Goal: Answer question/provide support: Share knowledge or assist other users

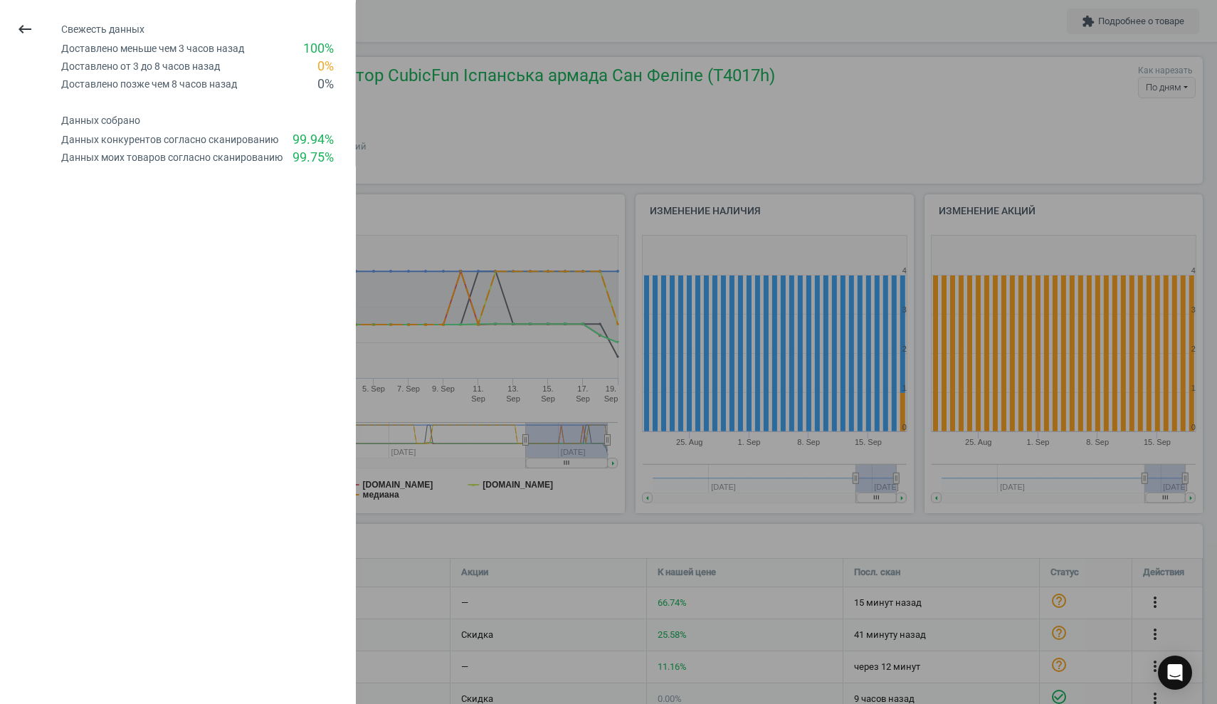
scroll to position [207, 1147]
click at [18, 28] on icon "keyboard_backspace" at bounding box center [24, 29] width 17 height 17
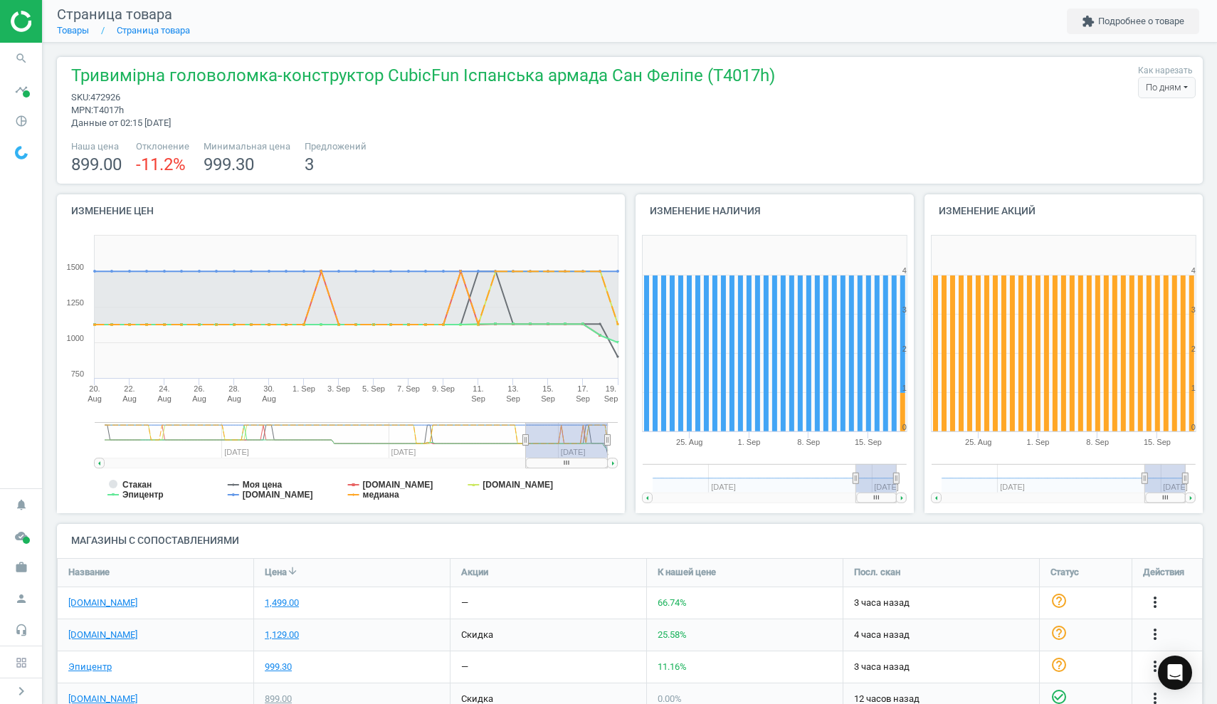
click at [17, 23] on img at bounding box center [61, 21] width 101 height 21
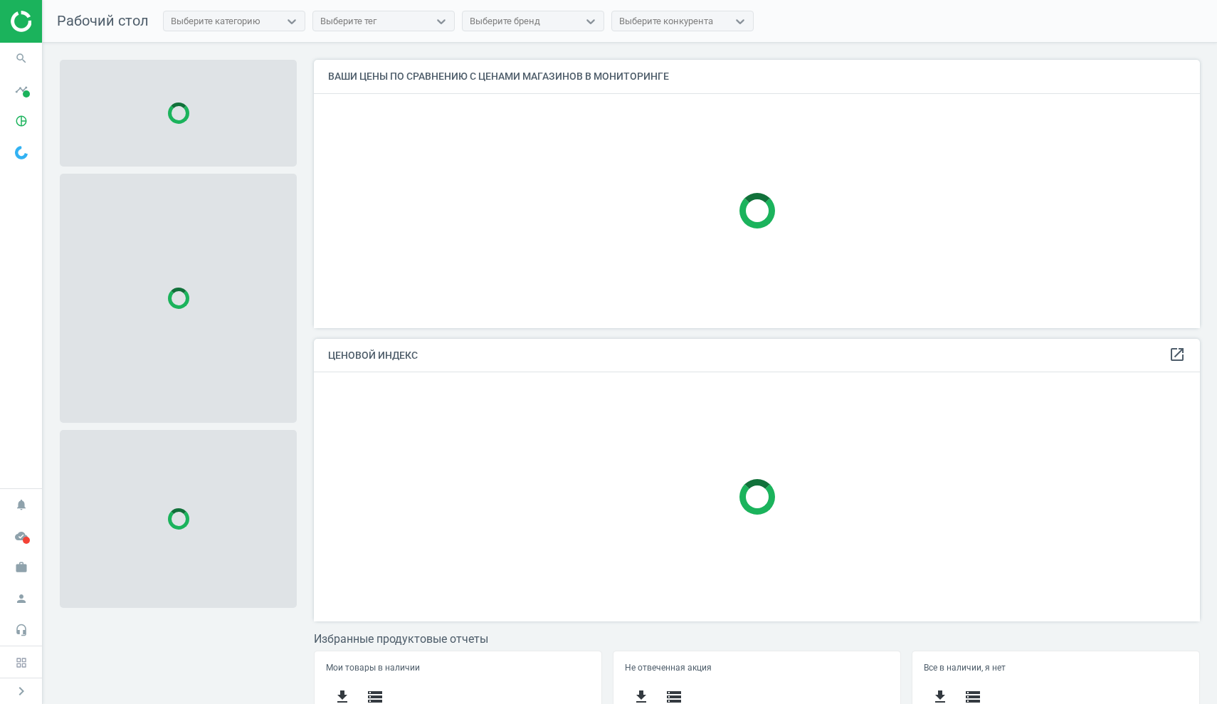
scroll to position [267, 887]
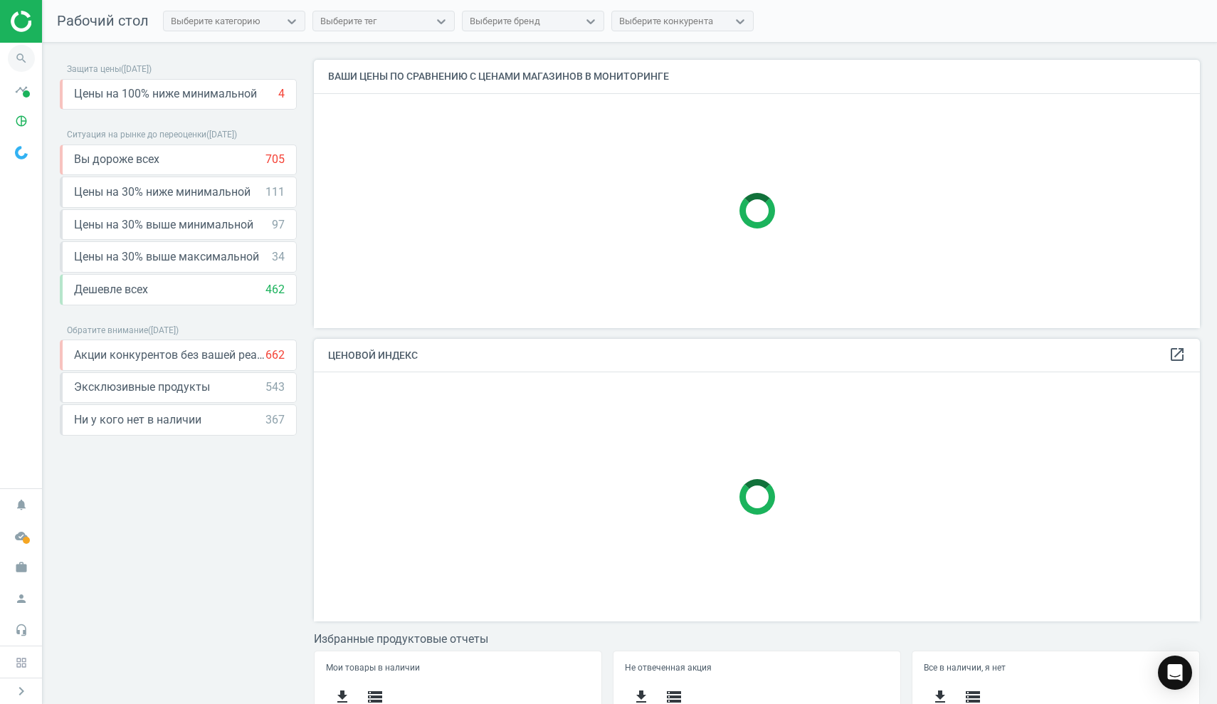
click at [16, 56] on icon "search" at bounding box center [21, 58] width 27 height 27
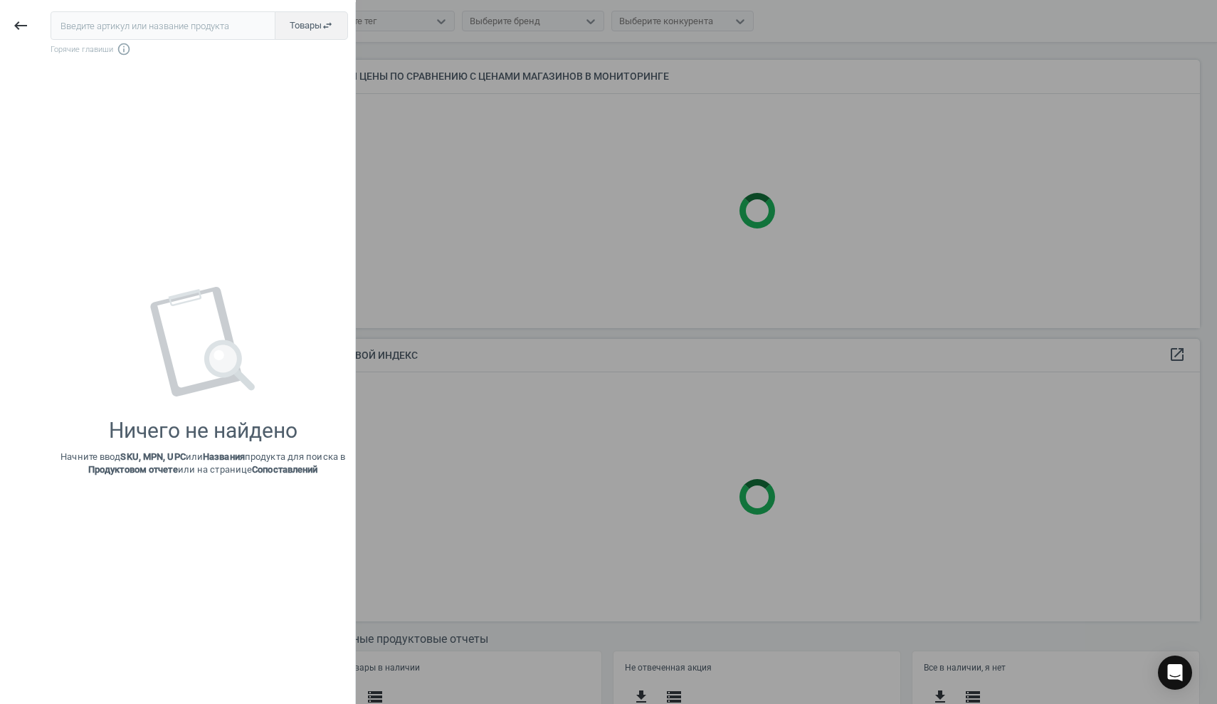
click at [85, 26] on input "text" at bounding box center [163, 25] width 225 height 28
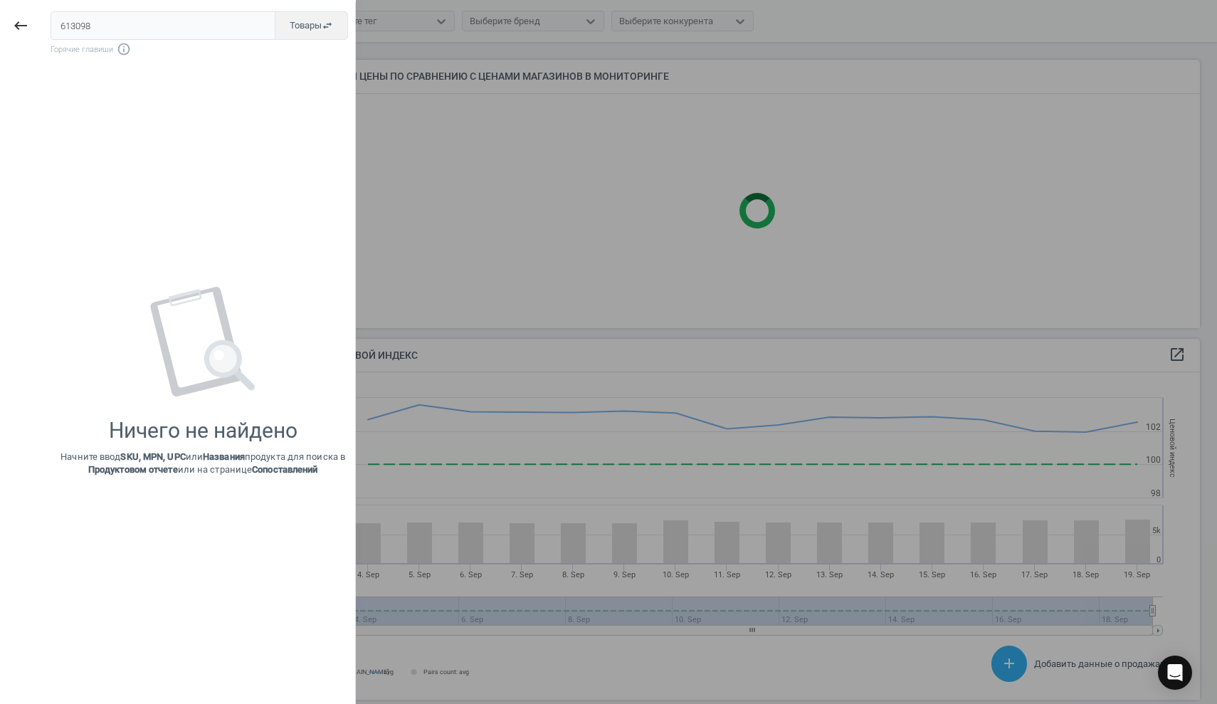
scroll to position [328, 887]
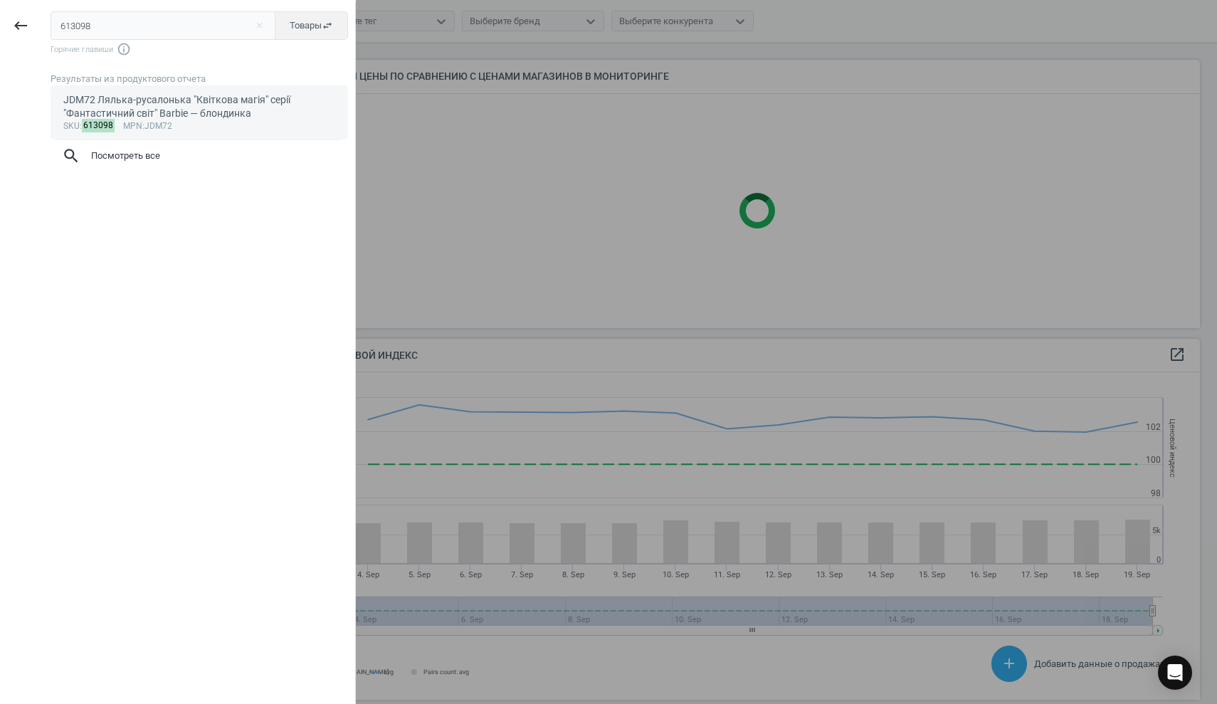
type input "613098"
click at [111, 109] on div "JDM72 Лялька-русалонька "Квіткова магія" серії "Фантастичний світ" Barbie — бло…" at bounding box center [199, 107] width 273 height 28
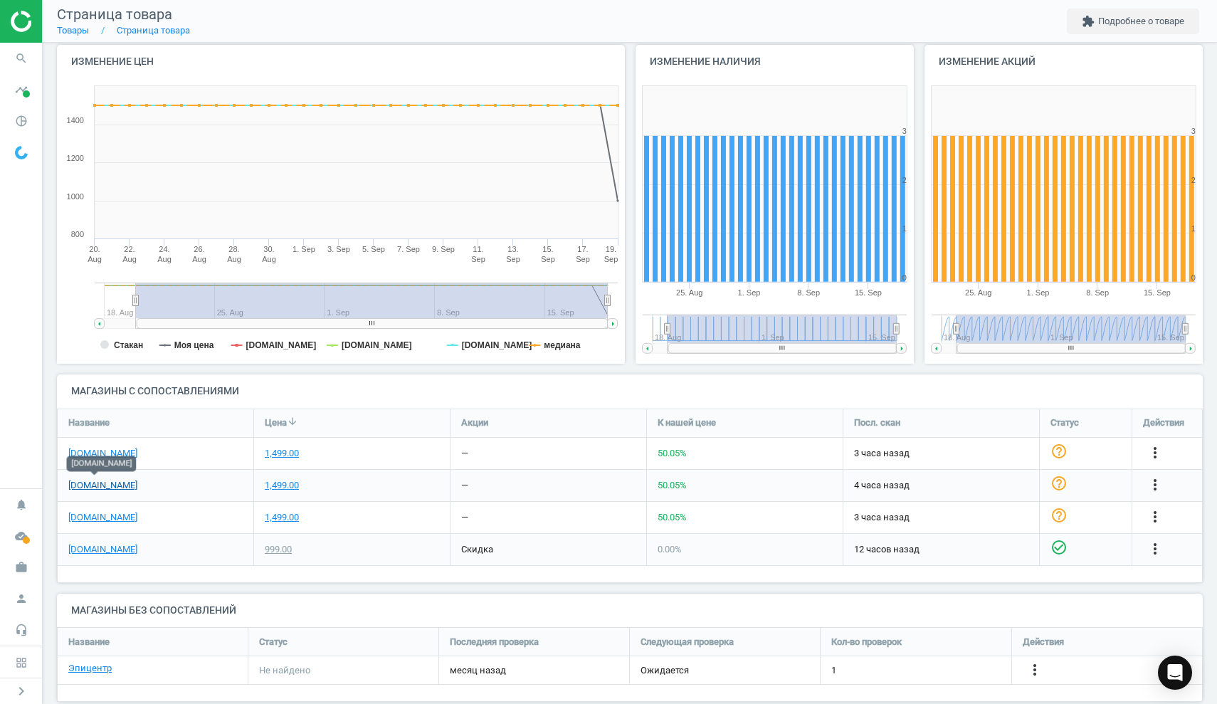
click at [95, 483] on link "[DOMAIN_NAME]" at bounding box center [102, 485] width 69 height 13
click at [26, 65] on icon "search" at bounding box center [21, 58] width 27 height 27
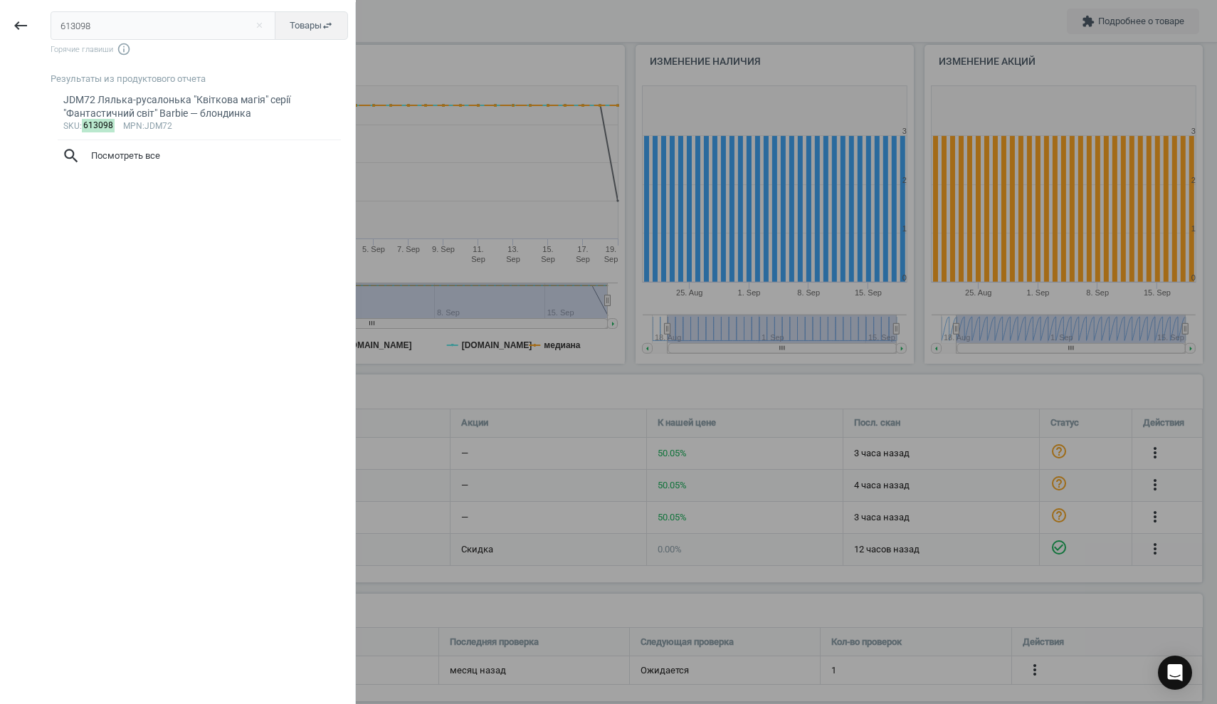
drag, startPoint x: 144, startPoint y: 27, endPoint x: 6, endPoint y: 13, distance: 138.8
click at [6, 13] on div "keyboard_backspace 613098 close Товары swap_horiz Горячие главиши info_outline …" at bounding box center [178, 354] width 356 height 704
type input "510963"
click at [142, 115] on div "Інтерактивна іграшка [PERSON_NAME]-Price Smart stages Розумний планшет українсь…" at bounding box center [199, 107] width 273 height 28
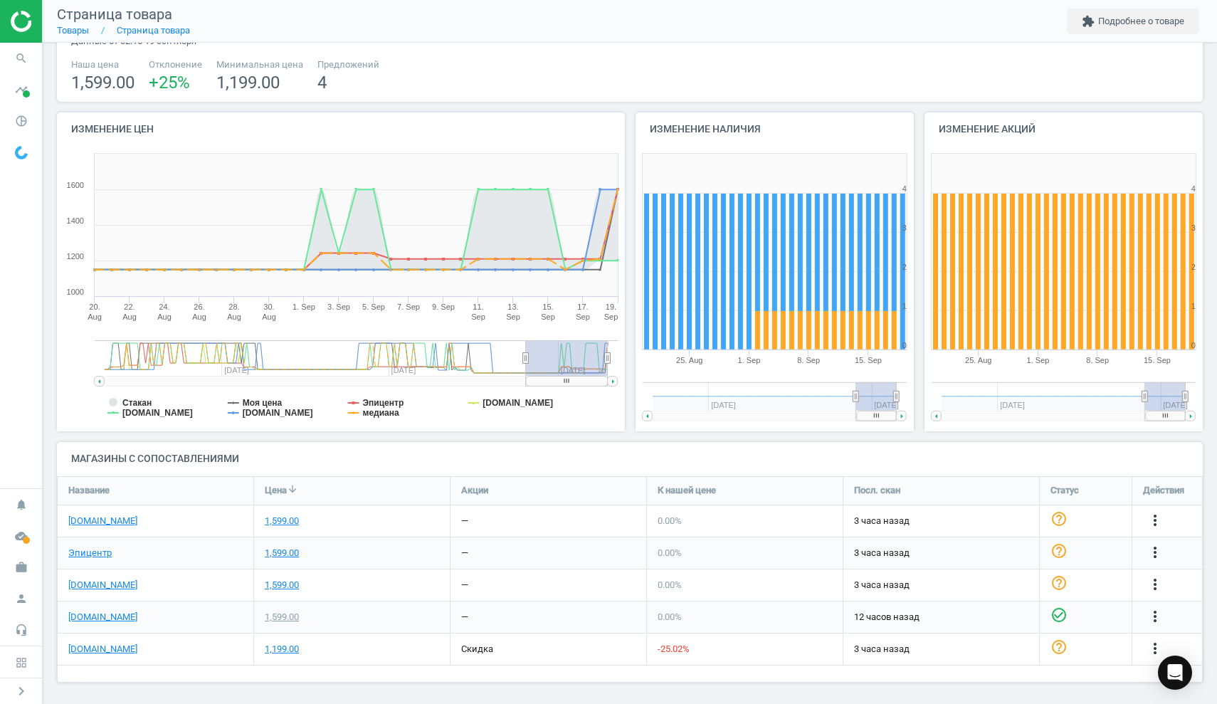
scroll to position [81, 0]
click at [93, 648] on link "[DOMAIN_NAME]" at bounding box center [102, 649] width 69 height 13
click at [80, 643] on link "[DOMAIN_NAME]" at bounding box center [102, 649] width 69 height 13
click at [19, 56] on icon "search" at bounding box center [21, 58] width 27 height 27
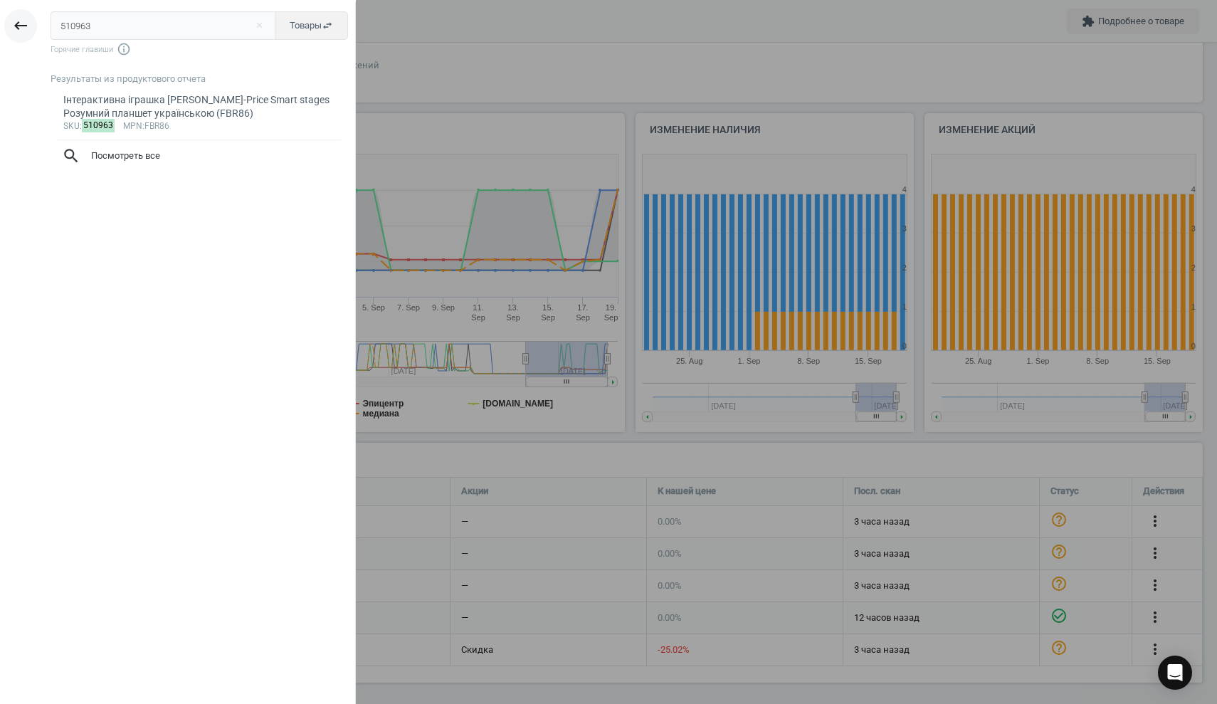
drag, startPoint x: 100, startPoint y: 30, endPoint x: 24, endPoint y: 23, distance: 76.4
click at [24, 23] on div "keyboard_backspace 510963 close Товары swap_horiz Горячие главиши info_outline …" at bounding box center [178, 354] width 356 height 704
type input "565039"
click at [117, 101] on div "Трек Hot Wheels Action Чемпіон із трюків у петлі (GTV13)" at bounding box center [199, 100] width 273 height 14
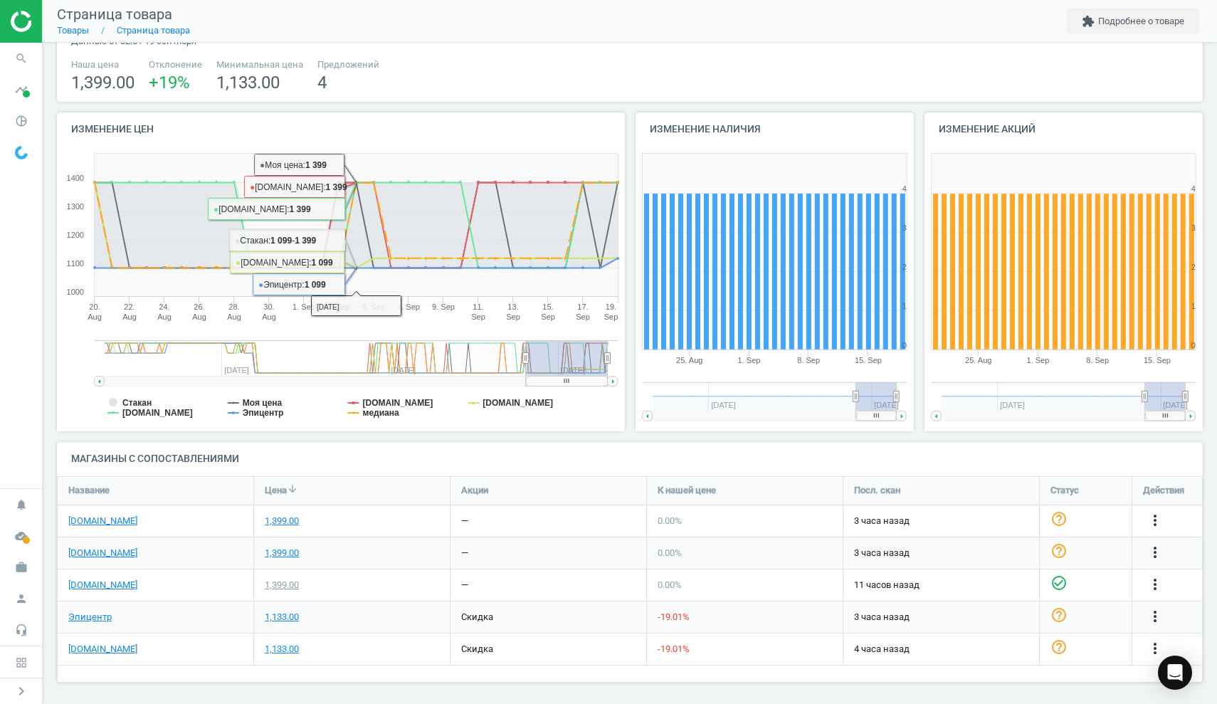
scroll to position [81, 0]
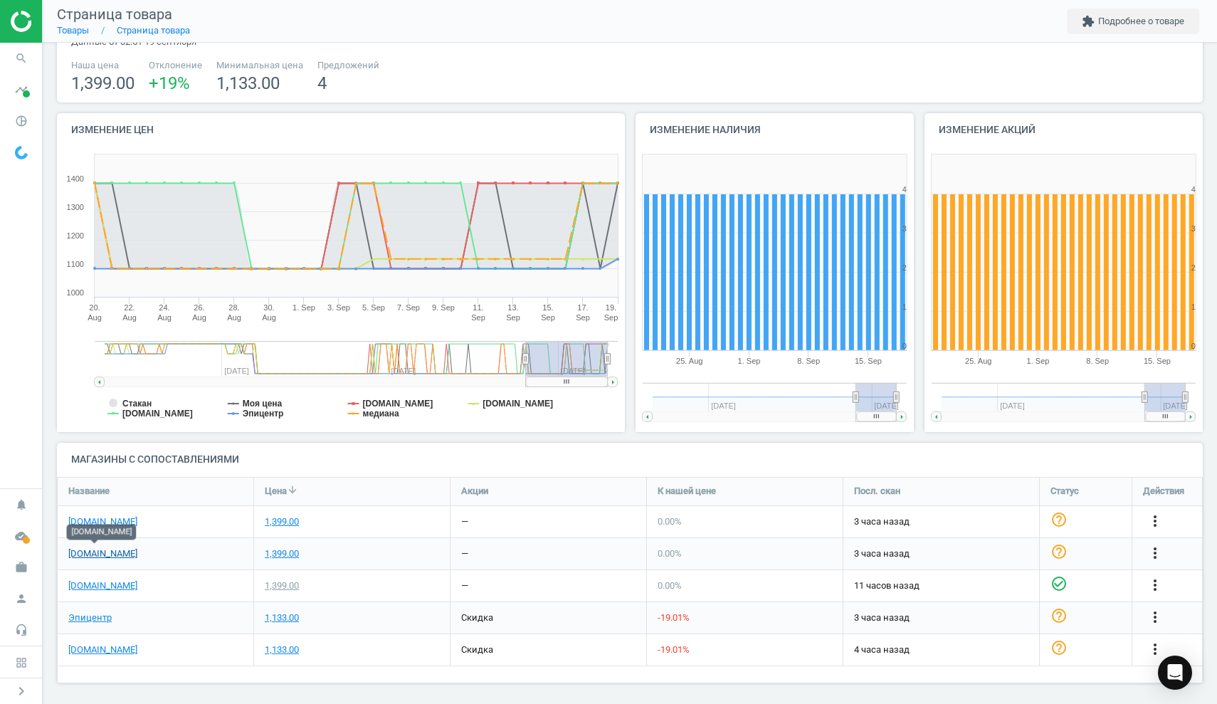
click at [98, 549] on link "[DOMAIN_NAME]" at bounding box center [102, 553] width 69 height 13
click at [21, 58] on icon "search" at bounding box center [21, 58] width 27 height 27
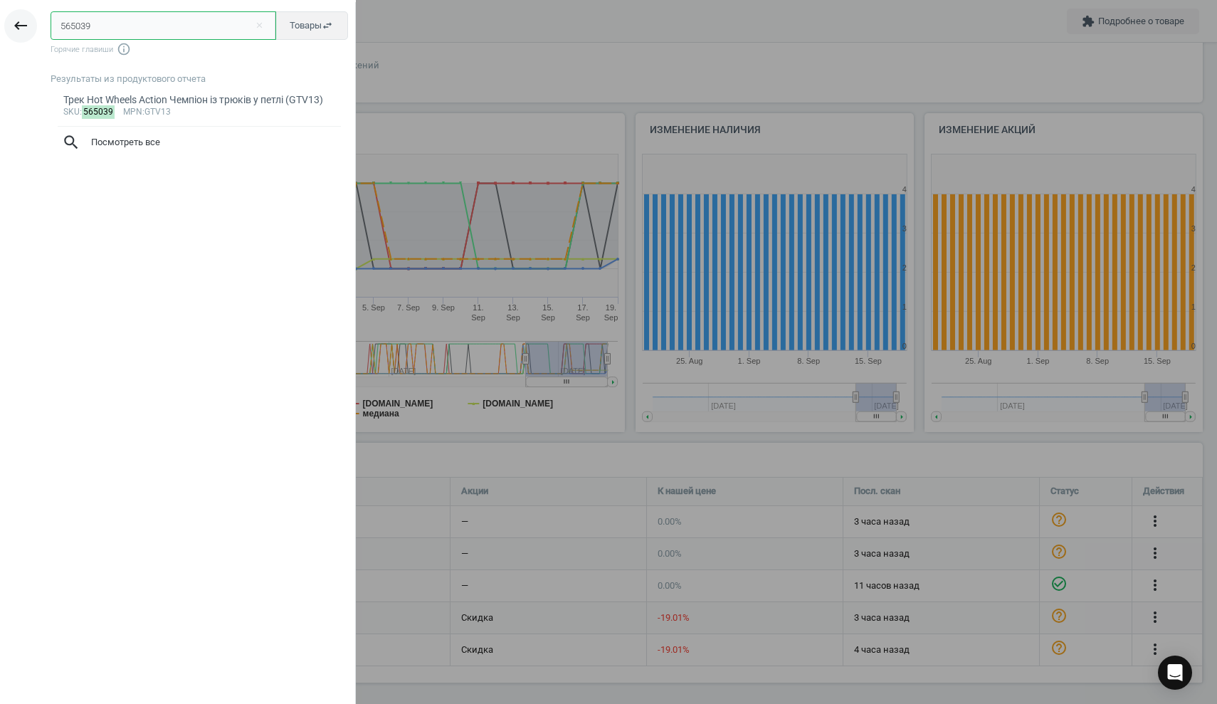
drag, startPoint x: 148, startPoint y: 31, endPoint x: 33, endPoint y: 27, distance: 114.6
click at [34, 27] on div "keyboard_backspace 565039 close Товары swap_horiz Горячие главиши info_outline …" at bounding box center [178, 354] width 356 height 704
paste input "7059"
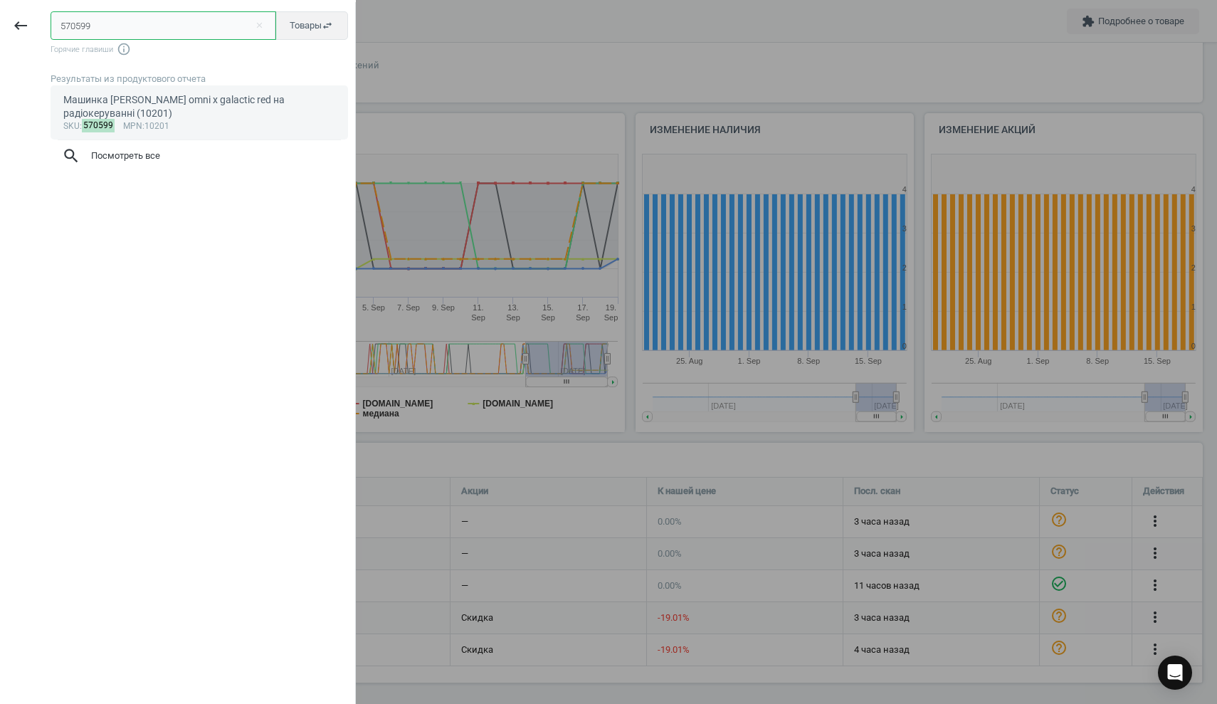
type input "570599"
click at [130, 103] on div "Машинка [PERSON_NAME] omni x galactic red на радіокеруванні (10201)" at bounding box center [199, 107] width 273 height 28
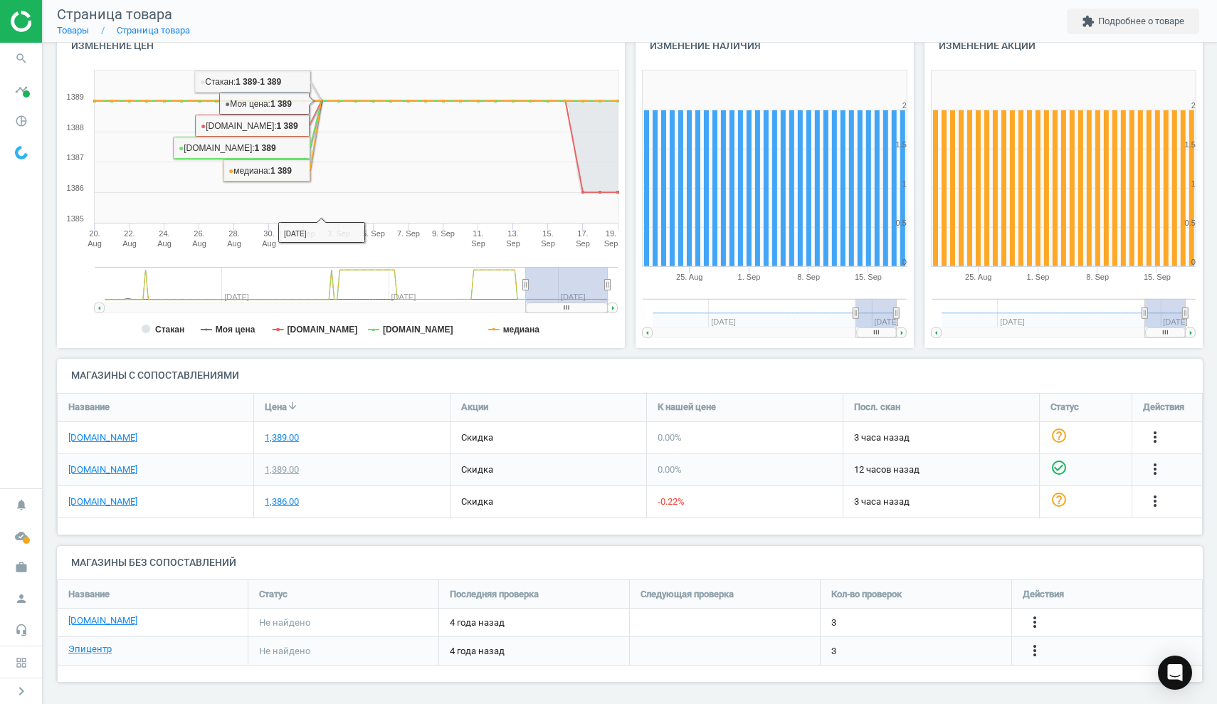
scroll to position [164, 0]
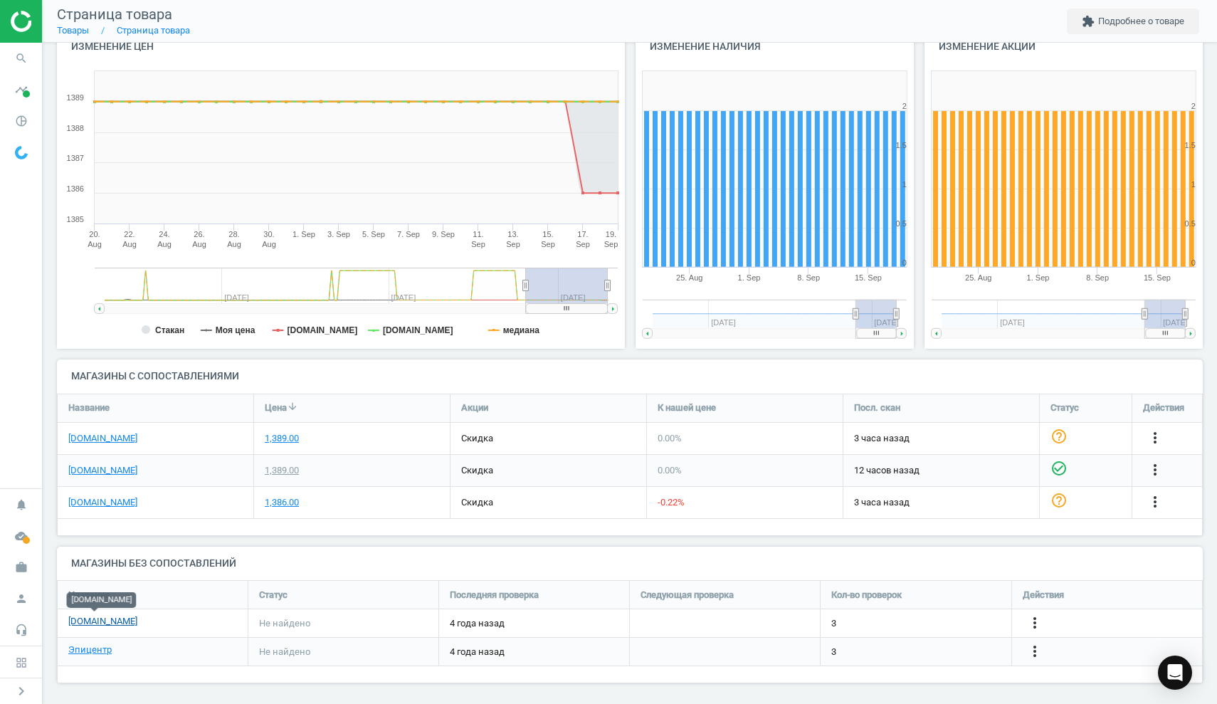
click at [102, 616] on link "[DOMAIN_NAME]" at bounding box center [102, 621] width 69 height 13
click at [15, 58] on icon "search" at bounding box center [21, 58] width 27 height 27
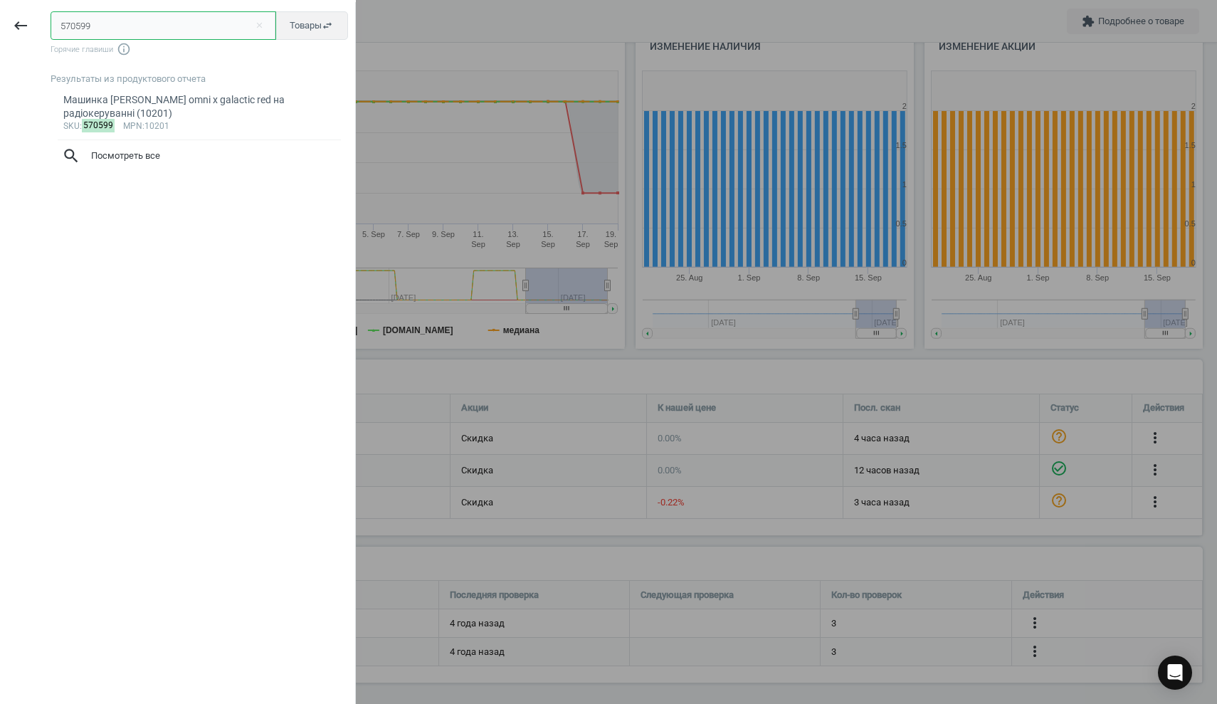
drag, startPoint x: 95, startPoint y: 24, endPoint x: 41, endPoint y: 20, distance: 54.3
click at [41, 20] on div "keyboard_backspace 570599 close Товары swap_horiz Горячие главиши info_outline …" at bounding box center [178, 354] width 356 height 704
paste input "602984"
type input "602984"
click at [163, 107] on div "00624 Ігровий набір LITTLEST PET SHOP - МИЛИЙ ПІКНІК" at bounding box center [199, 100] width 273 height 14
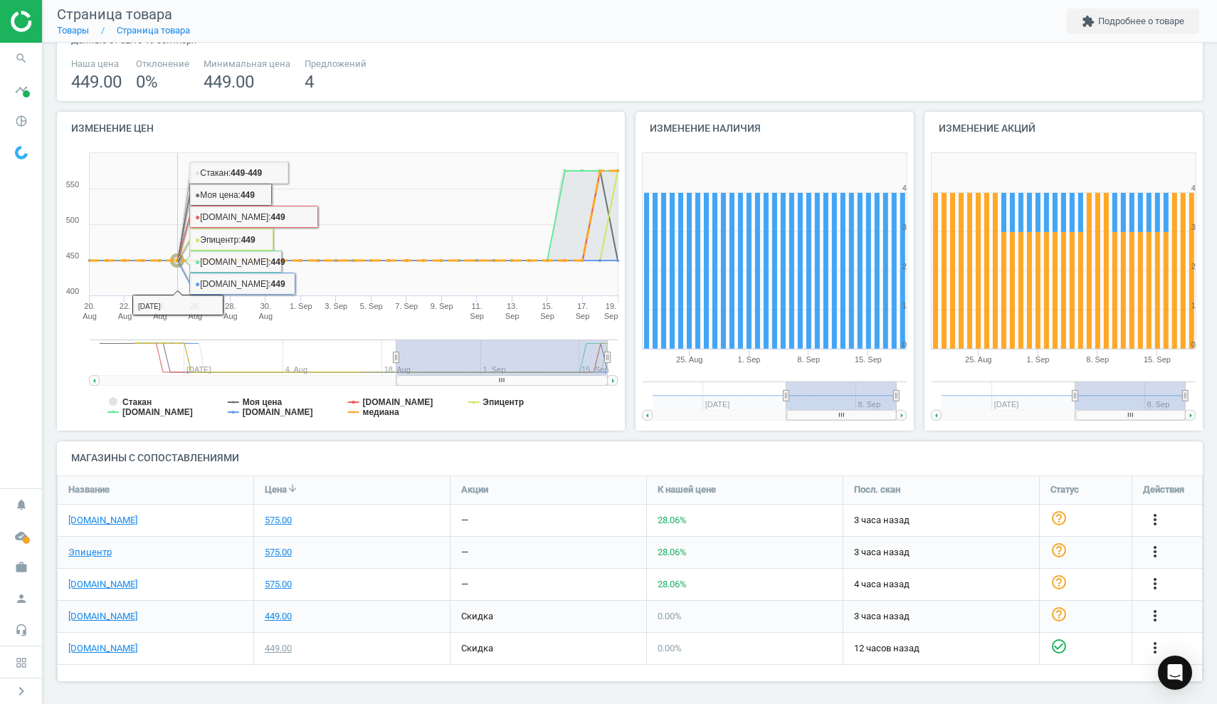
scroll to position [69, 0]
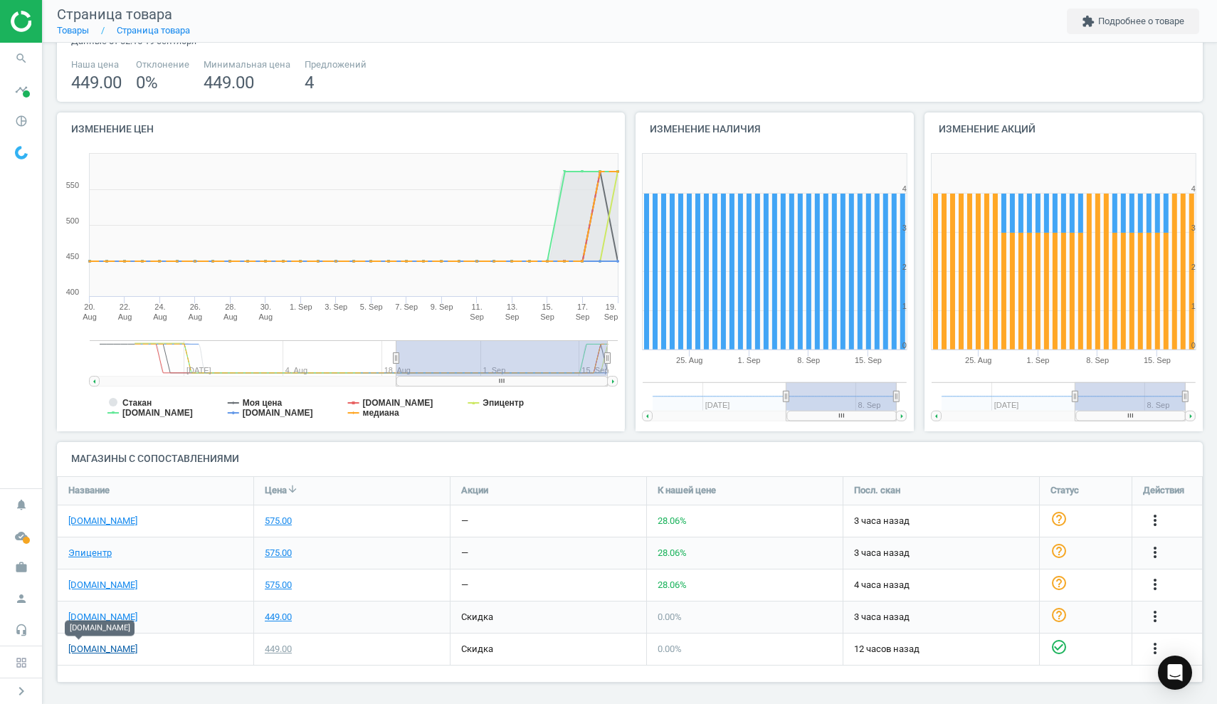
click at [71, 646] on link "[DOMAIN_NAME]" at bounding box center [102, 649] width 69 height 13
click at [95, 582] on link "[DOMAIN_NAME]" at bounding box center [102, 585] width 69 height 13
click at [593, 405] on rect at bounding box center [341, 289] width 568 height 285
drag, startPoint x: 558, startPoint y: 379, endPoint x: 630, endPoint y: 373, distance: 72.1
click at [630, 373] on div "Изменение цен Created with Highstock 6.2.0 Стакан Моя цена [DOMAIN_NAME] Эпицен…" at bounding box center [630, 277] width 1157 height 330
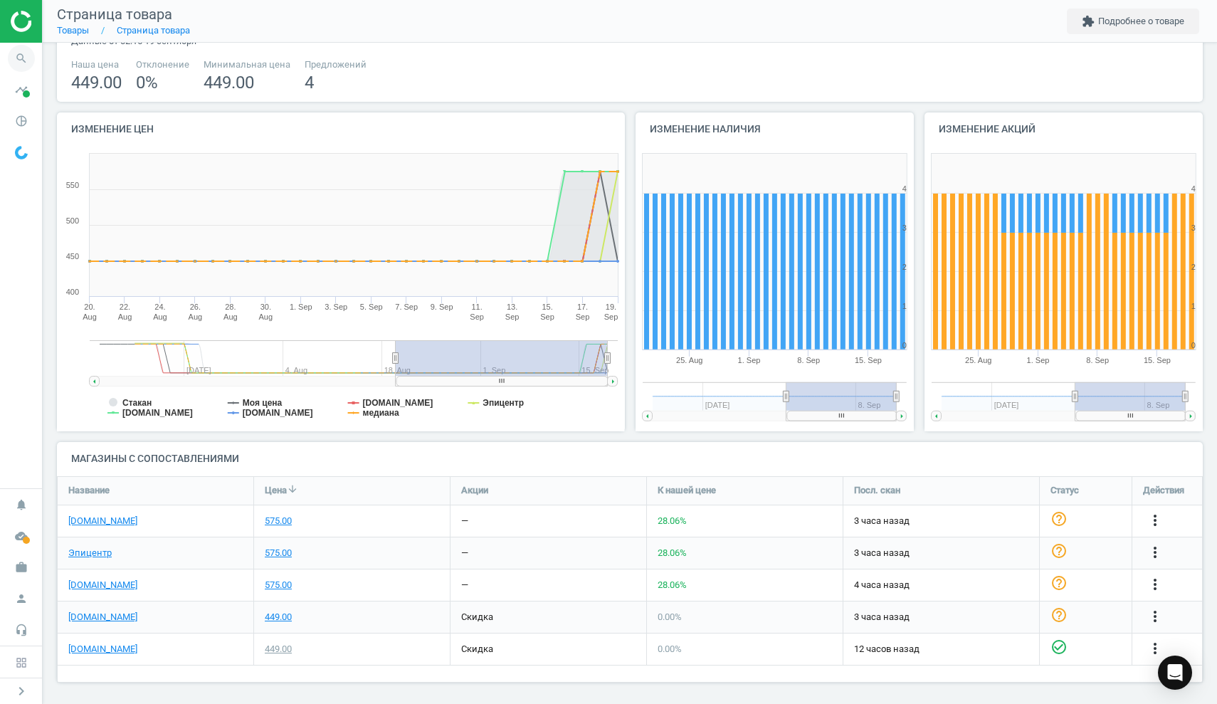
click at [21, 61] on icon "search" at bounding box center [21, 58] width 27 height 27
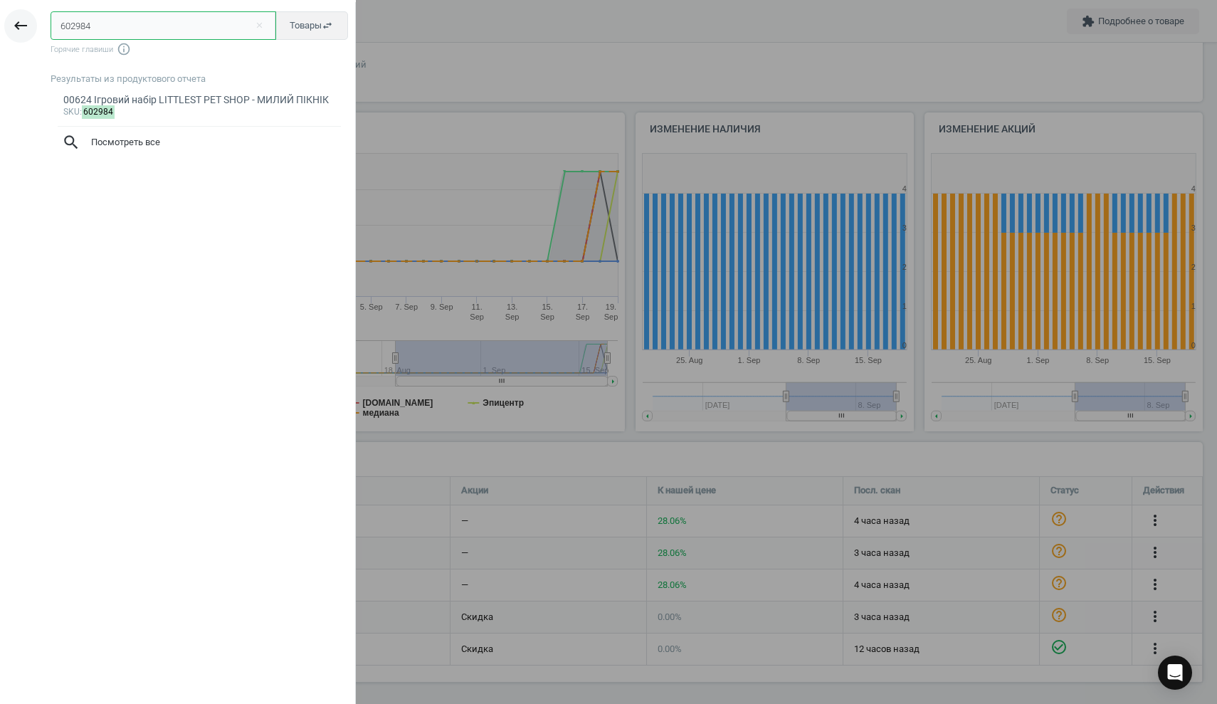
drag, startPoint x: 145, startPoint y: 31, endPoint x: 29, endPoint y: 23, distance: 116.2
click at [29, 23] on div "keyboard_backspace 602984 close Товары swap_horiz Горячие главиши info_outline …" at bounding box center [178, 354] width 356 height 704
paste input "7"
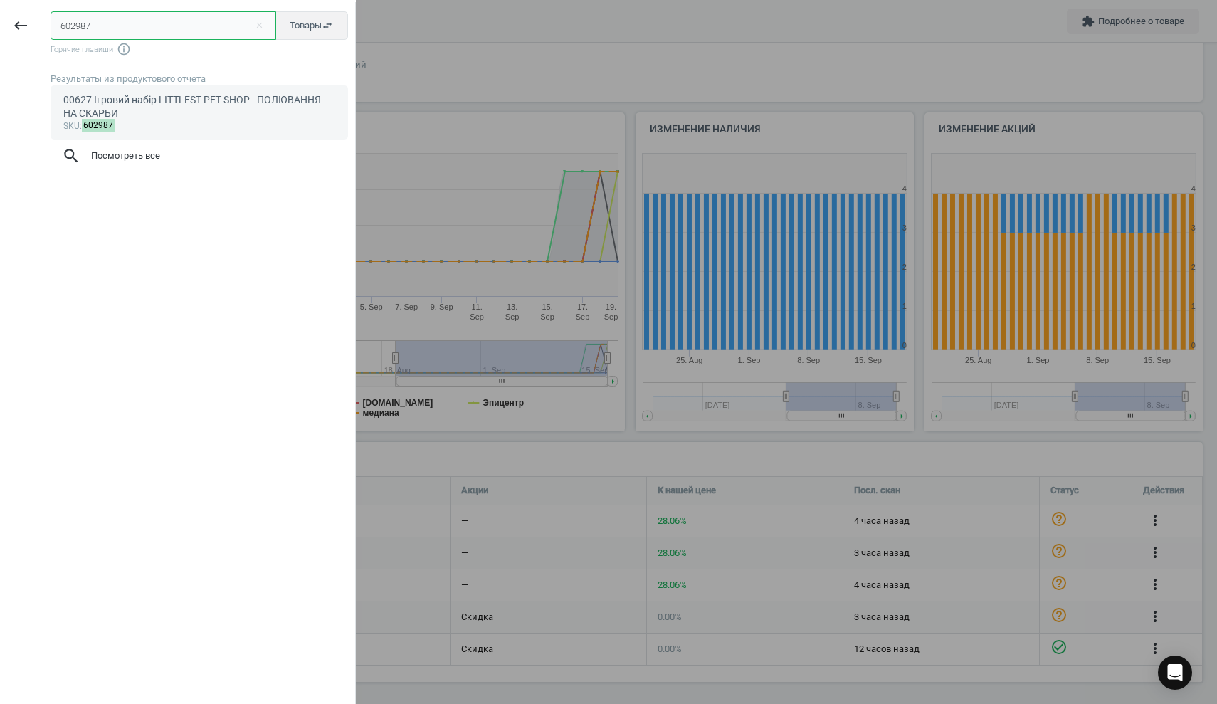
type input "602987"
click at [99, 107] on div "00627 Ігровий набір LITTLEST PET SHOP - ПОЛЮВАННЯ НА СКАРБИ" at bounding box center [199, 107] width 273 height 28
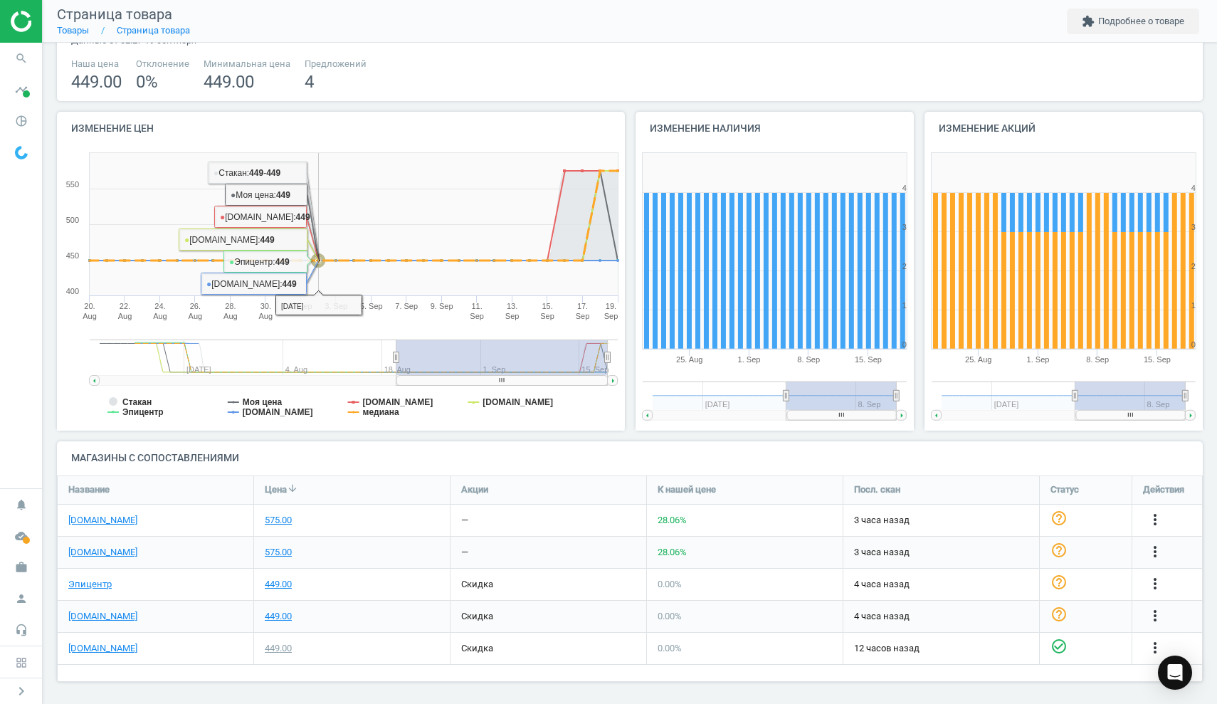
scroll to position [69, 0]
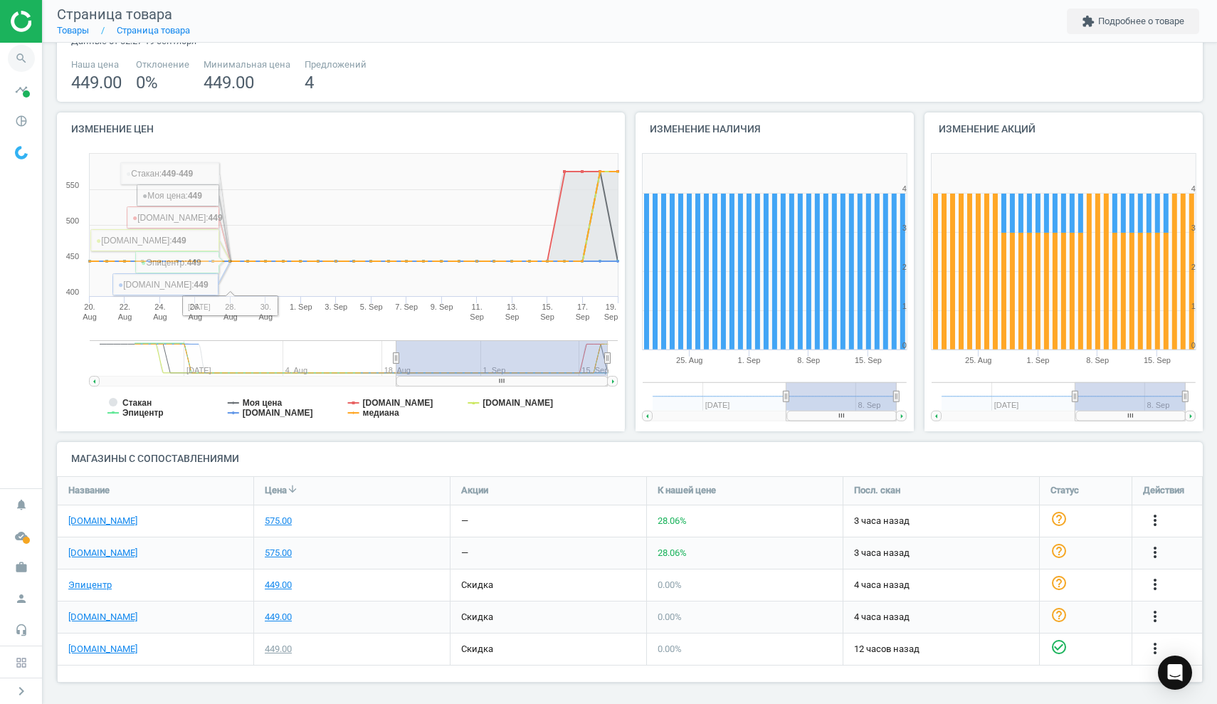
click at [16, 59] on icon "search" at bounding box center [21, 58] width 27 height 27
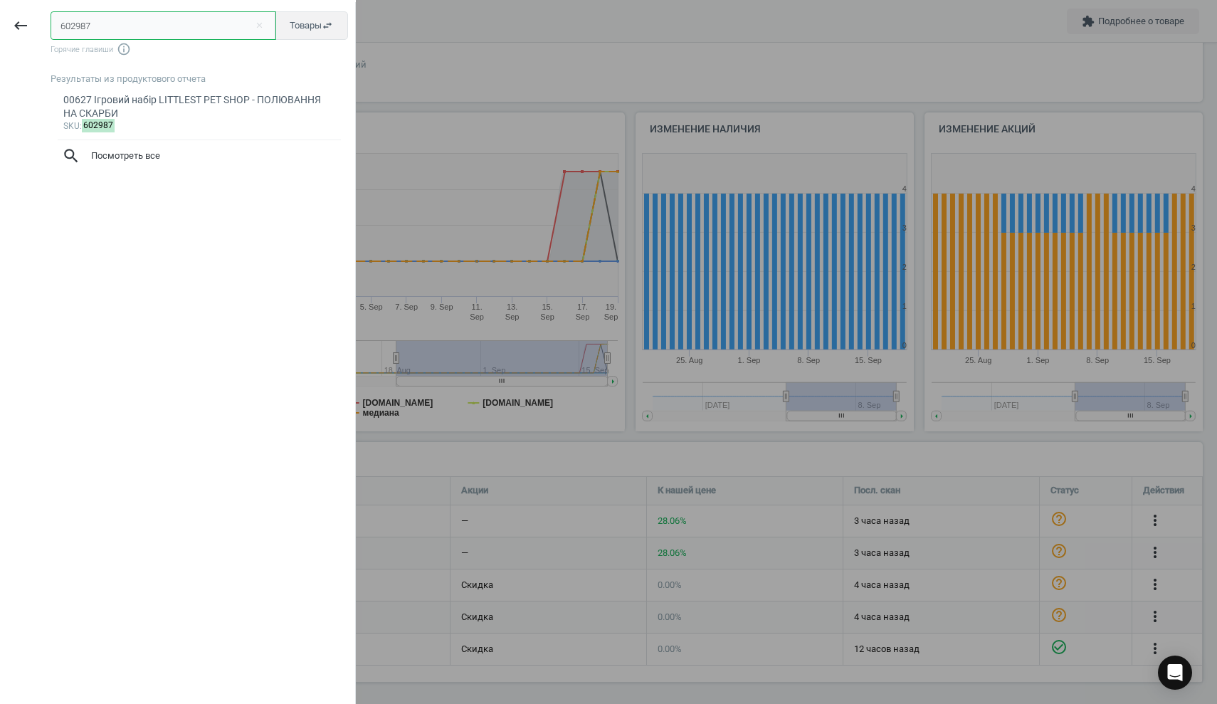
drag, startPoint x: 107, startPoint y: 28, endPoint x: 0, endPoint y: 19, distance: 107.2
click at [0, 19] on div "keyboard_backspace 602987 close Товары swap_horiz Горячие главиши info_outline …" at bounding box center [178, 354] width 356 height 704
paste input "555661"
type input "555661"
click at [140, 93] on div "LO37011Z Транспорт для ляльок [PERSON_NAME] рожевий" at bounding box center [199, 107] width 273 height 28
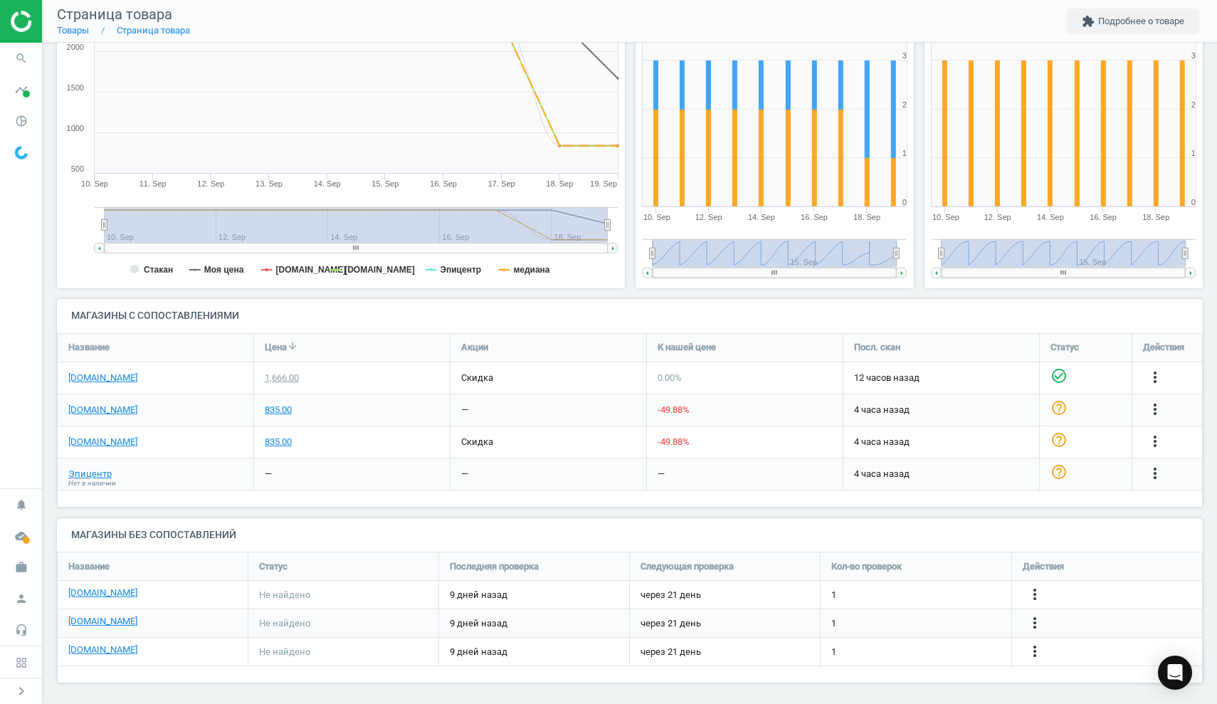
scroll to position [221, 0]
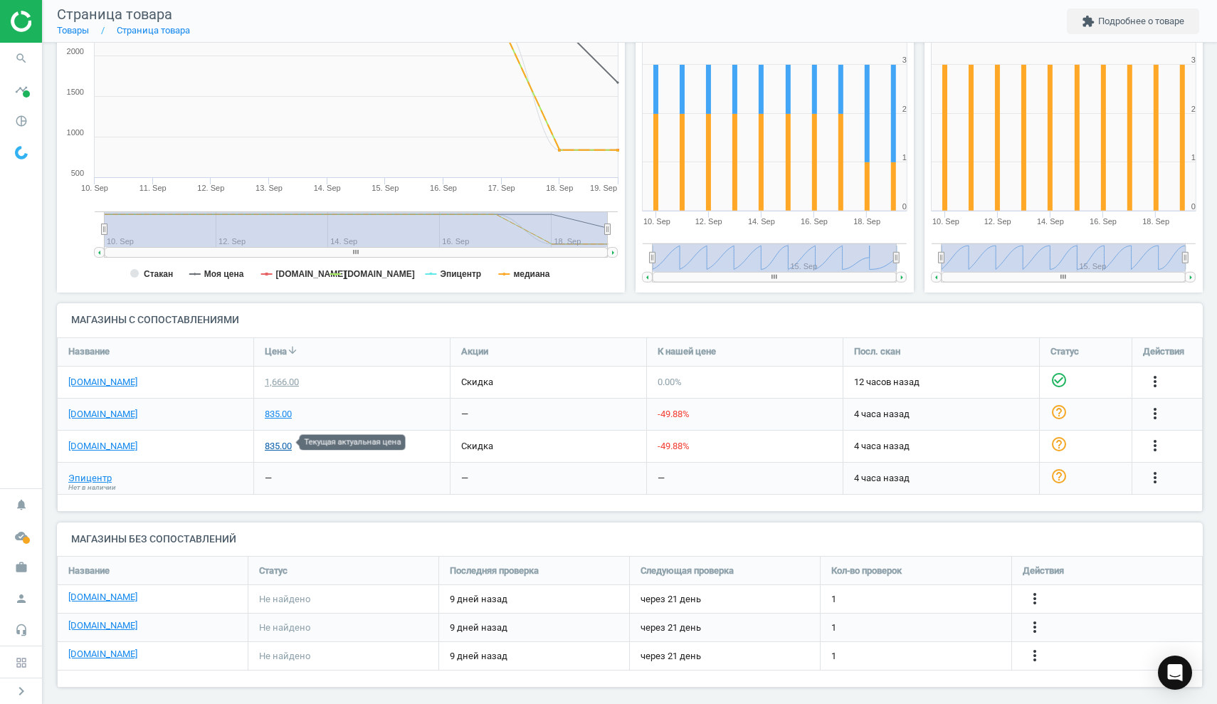
click at [282, 445] on div "835.00" at bounding box center [278, 446] width 27 height 13
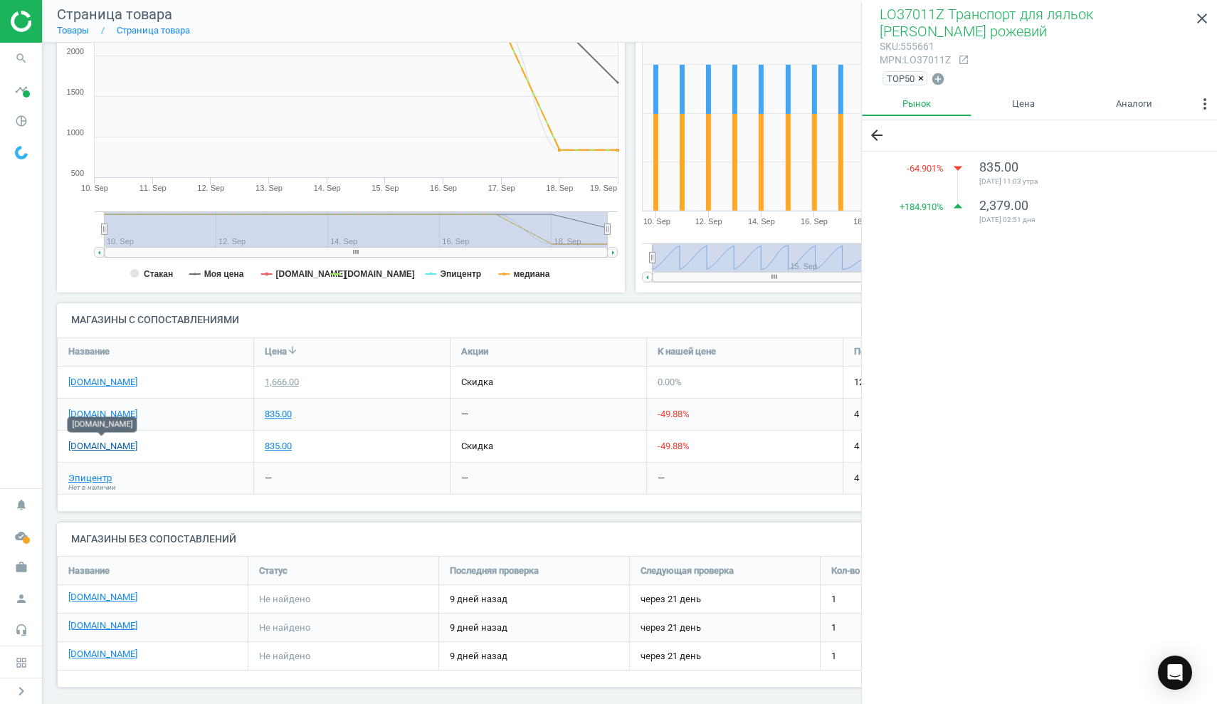
click at [109, 443] on link "[DOMAIN_NAME]" at bounding box center [102, 446] width 69 height 13
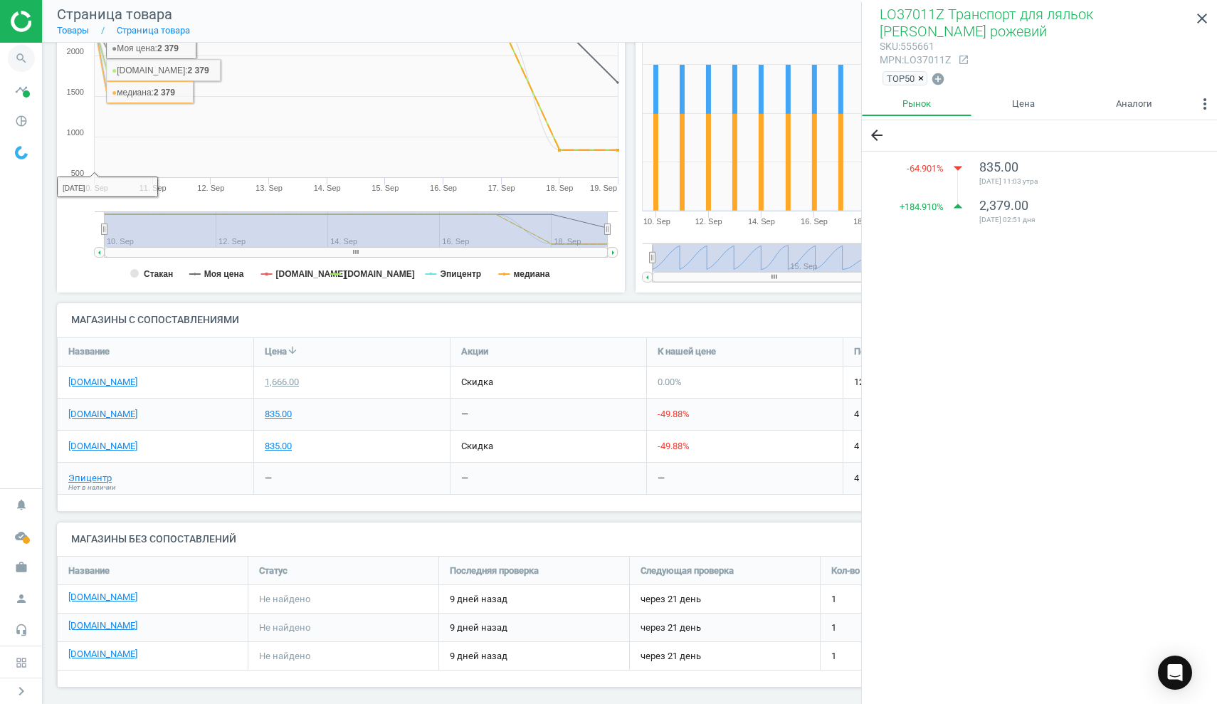
click at [24, 63] on icon "search" at bounding box center [21, 58] width 27 height 27
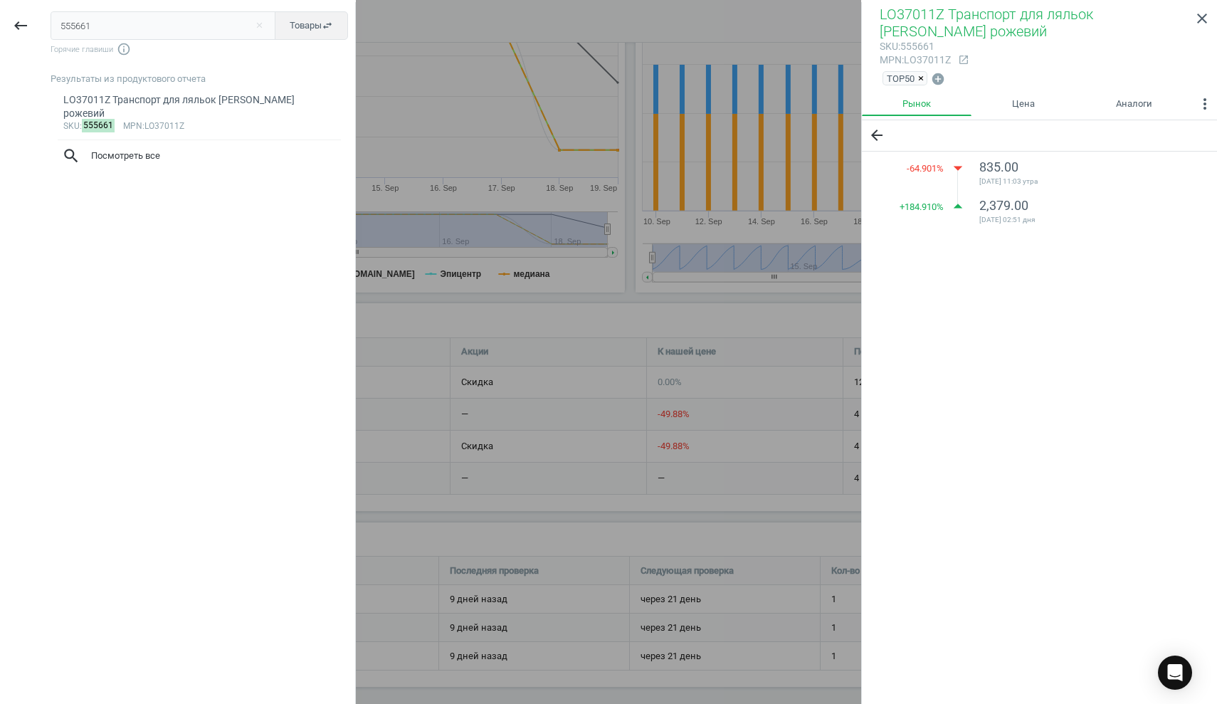
drag, startPoint x: 121, startPoint y: 23, endPoint x: 0, endPoint y: 10, distance: 121.8
click at [0, 10] on div "keyboard_backspace 555661 close Товары swap_horiz Горячие главиши info_outline …" at bounding box center [178, 354] width 356 height 704
type input "607624"
click at [113, 98] on div "5026555437585 Гра консольна PS5 TOPSPIN 2K25. BD диск" at bounding box center [199, 107] width 273 height 28
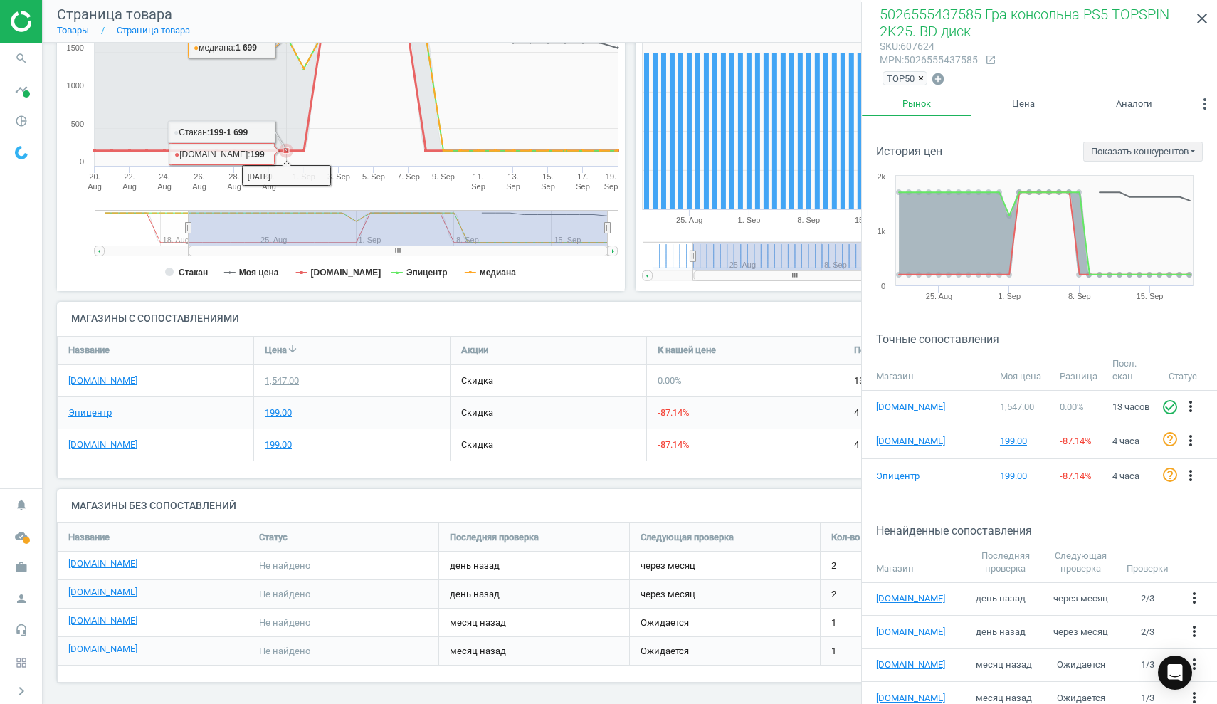
scroll to position [221, 0]
click at [110, 442] on link "[DOMAIN_NAME]" at bounding box center [102, 445] width 69 height 13
click at [110, 411] on link "Эпицентр" at bounding box center [89, 413] width 43 height 13
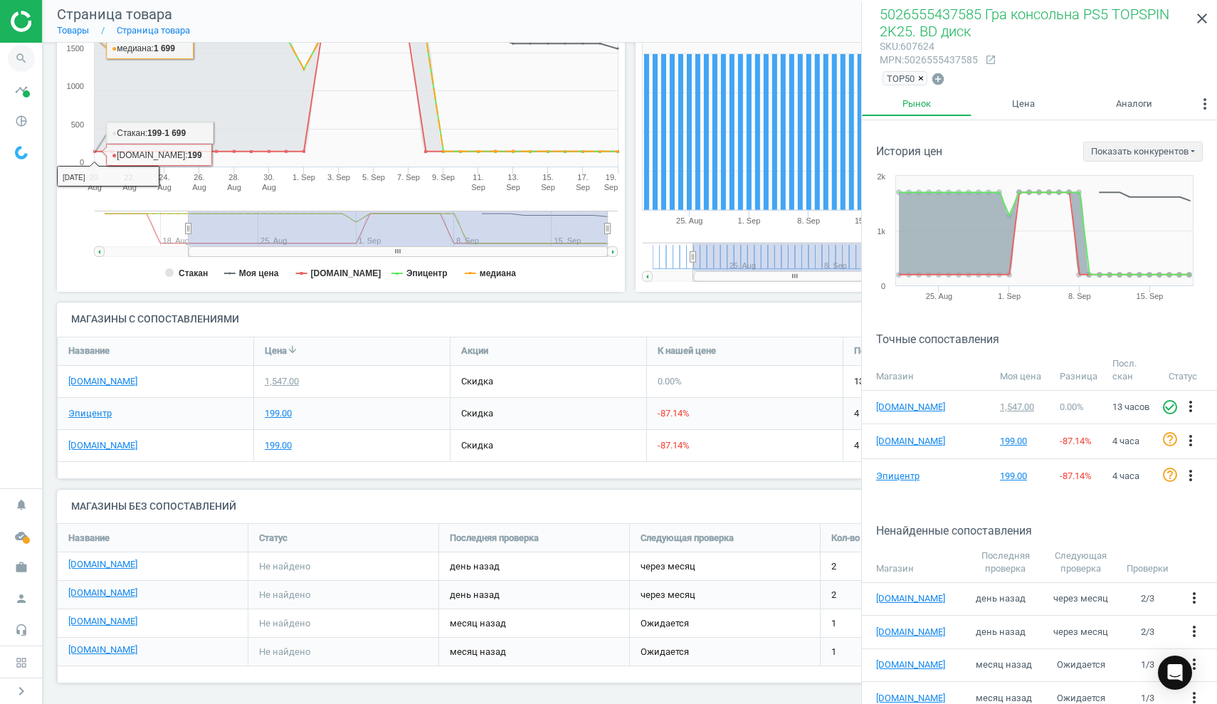
click at [19, 59] on icon "search" at bounding box center [21, 58] width 27 height 27
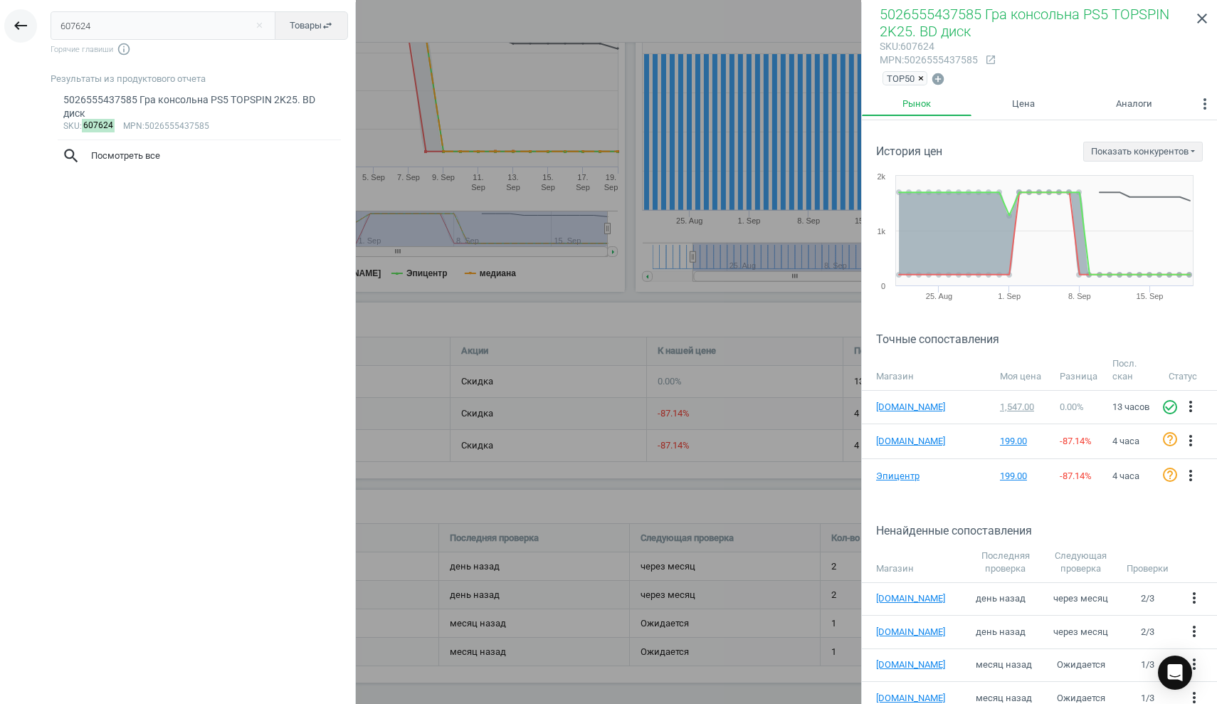
drag, startPoint x: 126, startPoint y: 28, endPoint x: 9, endPoint y: 23, distance: 116.8
click at [9, 23] on div "keyboard_backspace 607624 close Товары swap_horiz Горячие главиши info_outline …" at bounding box center [178, 354] width 356 height 704
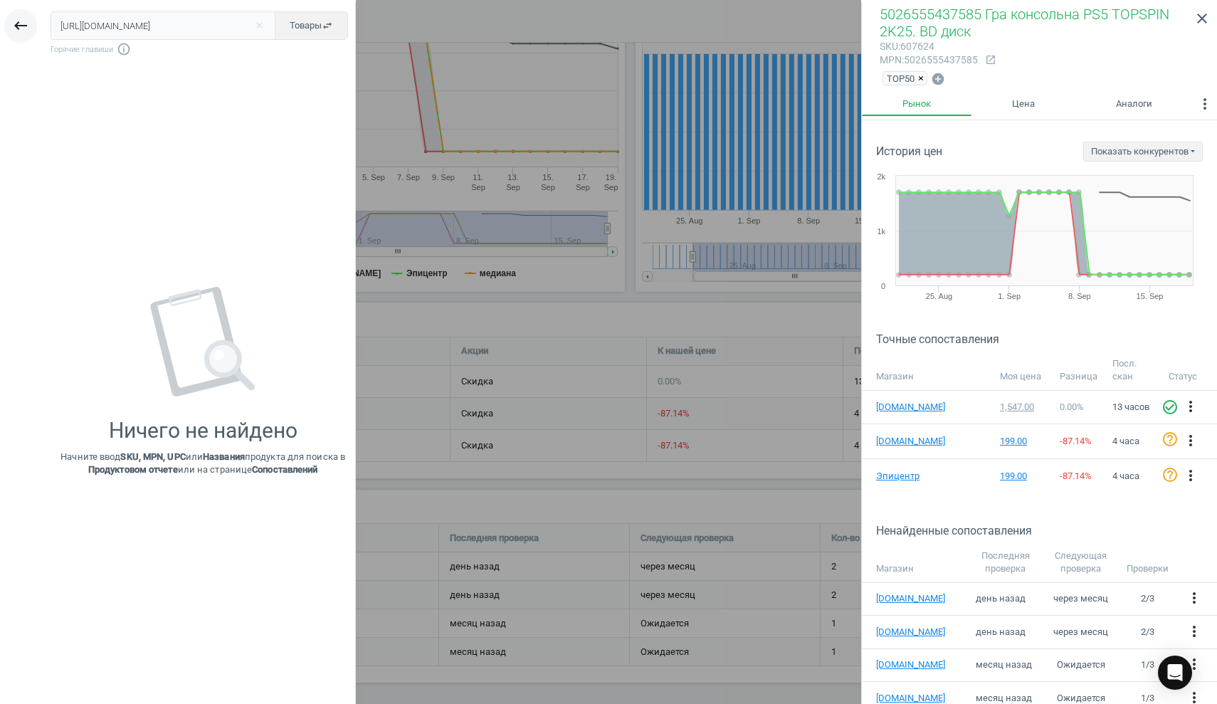
type input "[URL][DOMAIN_NAME]"
click at [16, 26] on icon "keyboard_backspace" at bounding box center [20, 25] width 17 height 17
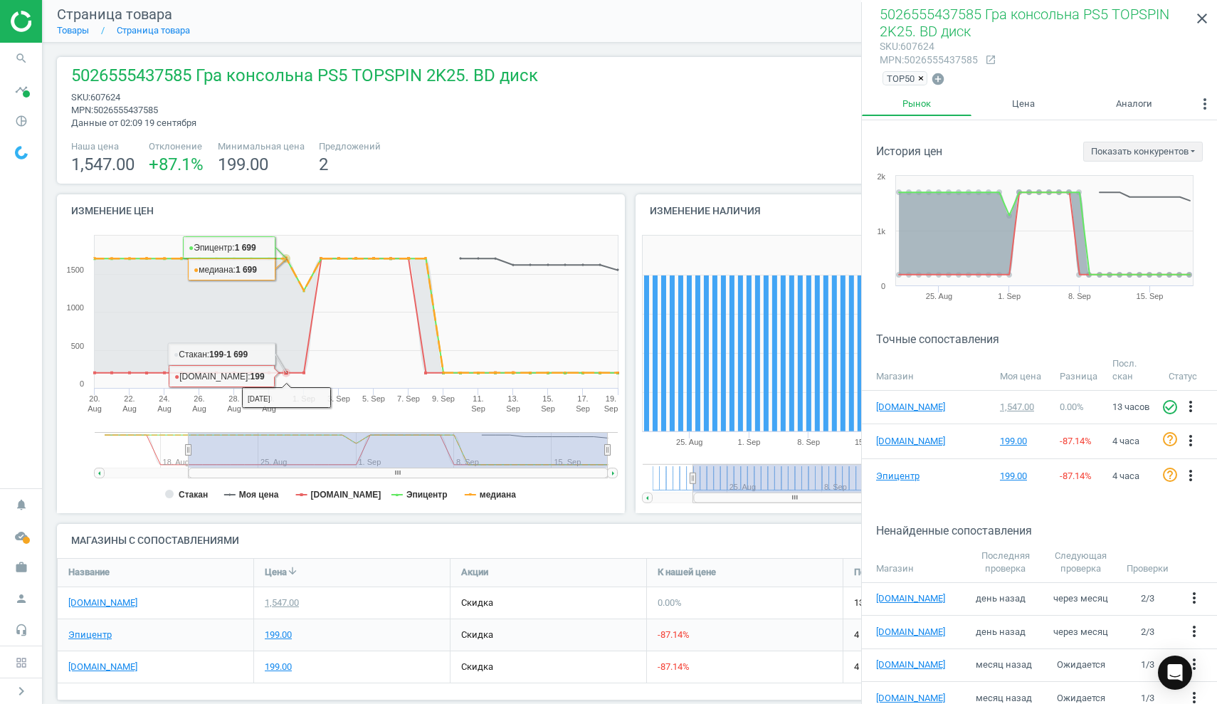
scroll to position [0, 0]
click at [21, 57] on icon "search" at bounding box center [21, 58] width 27 height 27
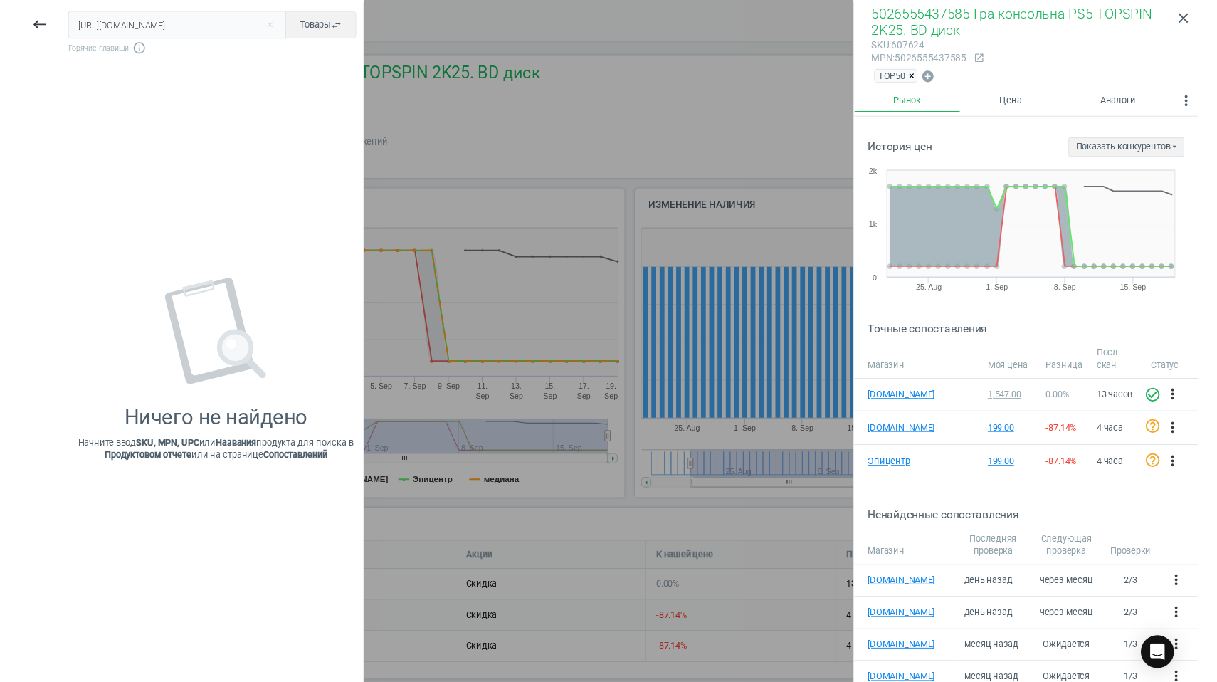
scroll to position [0, 179]
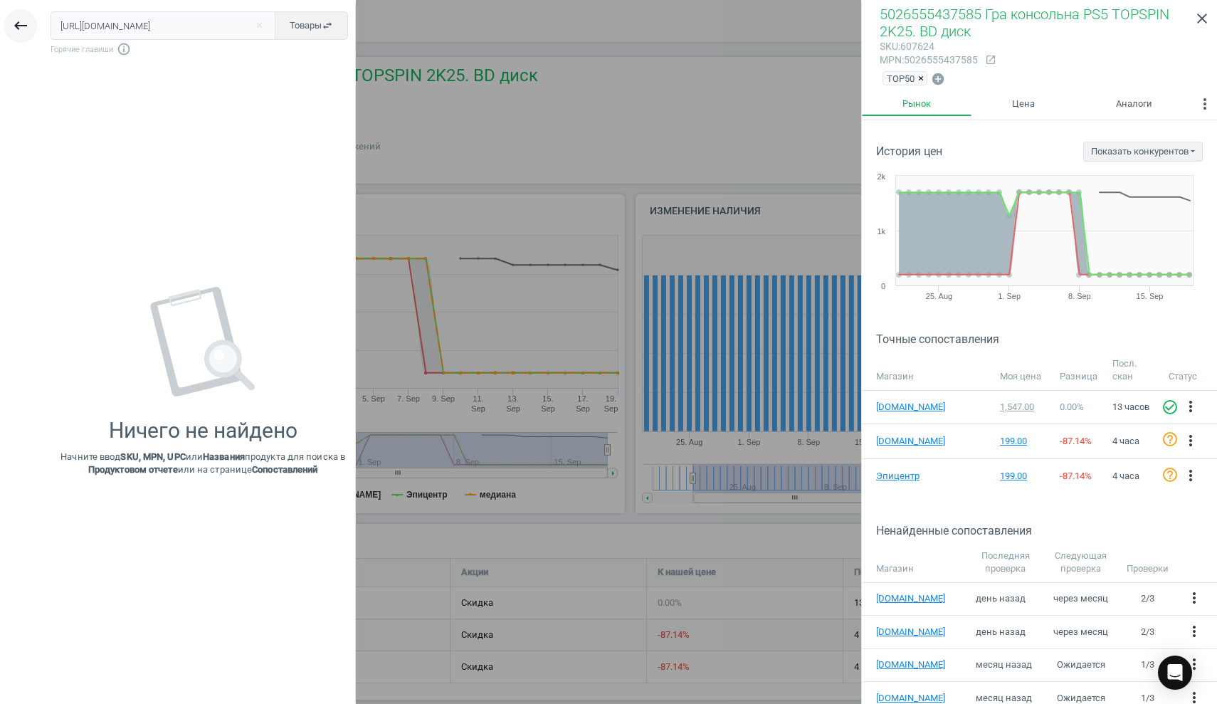
drag, startPoint x: 267, startPoint y: 24, endPoint x: 22, endPoint y: 25, distance: 244.8
click at [0, 21] on div "keyboard_backspace [URL][DOMAIN_NAME] close Товары swap_horiz Горячие главиши i…" at bounding box center [178, 354] width 356 height 704
click at [163, 22] on input "[URL][DOMAIN_NAME]" at bounding box center [164, 25] width 226 height 28
drag, startPoint x: 163, startPoint y: 24, endPoint x: 296, endPoint y: 29, distance: 133.2
click at [296, 29] on div "[URL][DOMAIN_NAME] close Товары swap_horiz" at bounding box center [200, 25] width 298 height 28
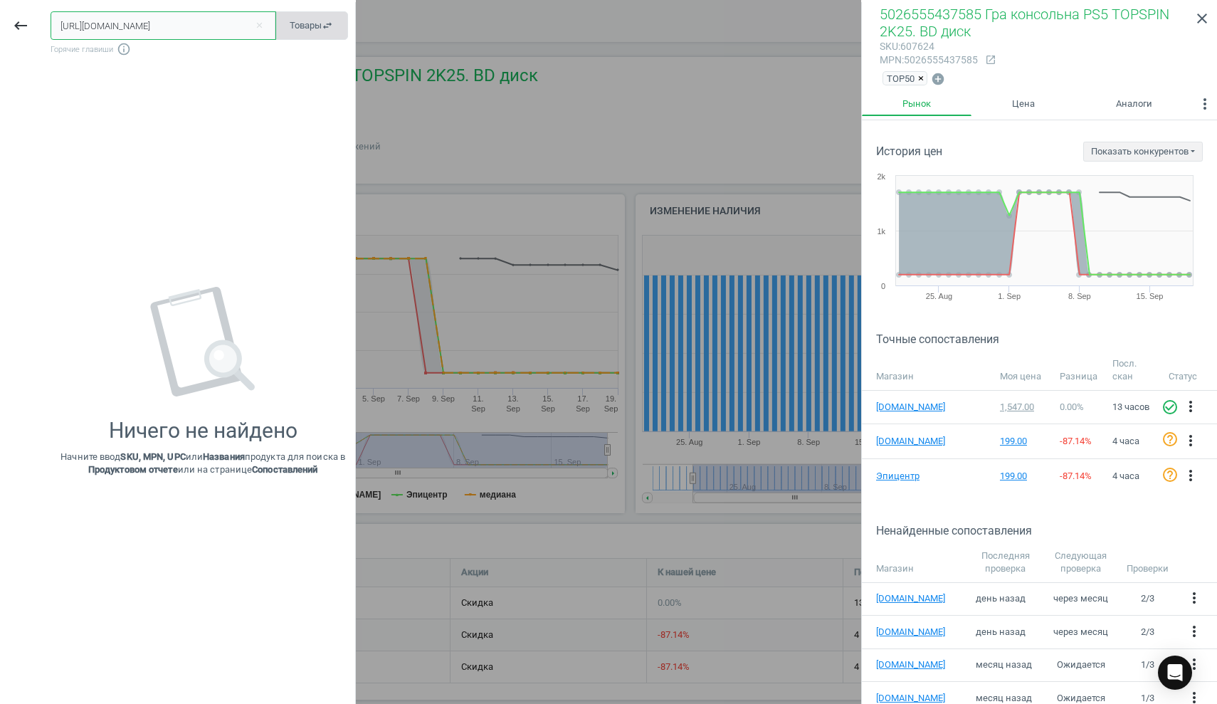
type input "[URL][DOMAIN_NAME]"
drag, startPoint x: 236, startPoint y: 26, endPoint x: 1, endPoint y: 11, distance: 235.4
click at [0, 9] on div "keyboard_backspace [URL][DOMAIN_NAME] close Товары swap_horiz Горячие главиши i…" at bounding box center [178, 354] width 356 height 704
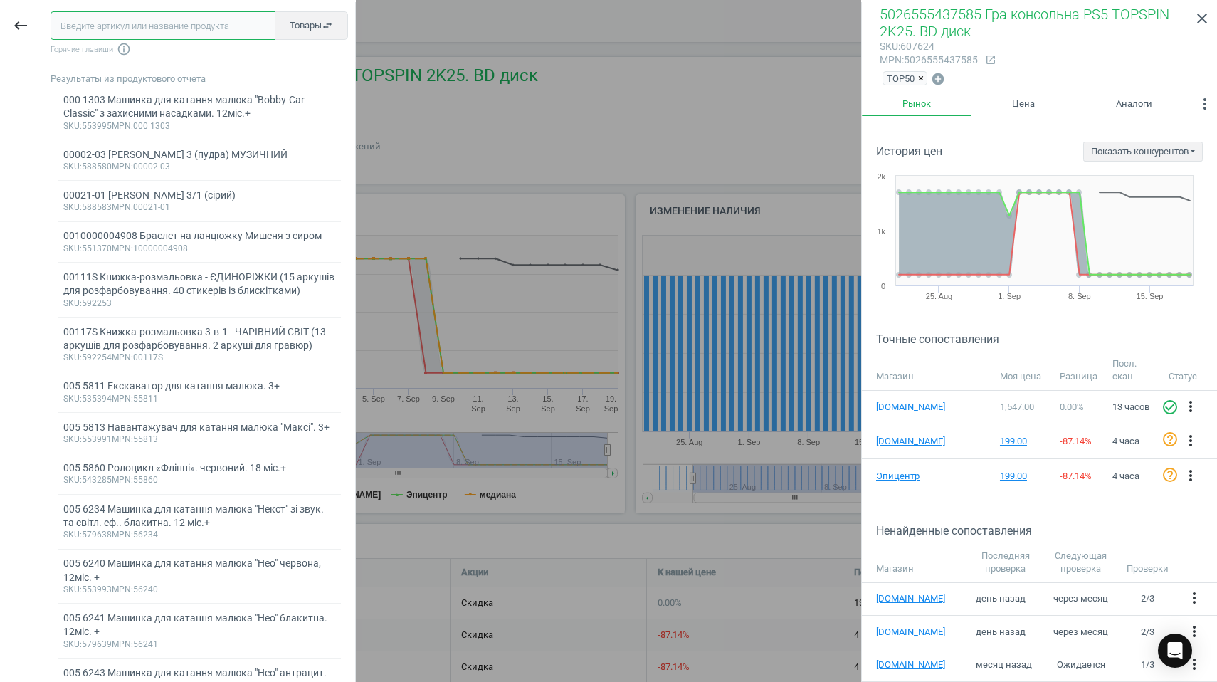
click at [72, 23] on input "text" at bounding box center [163, 25] width 225 height 28
paste input "607616"
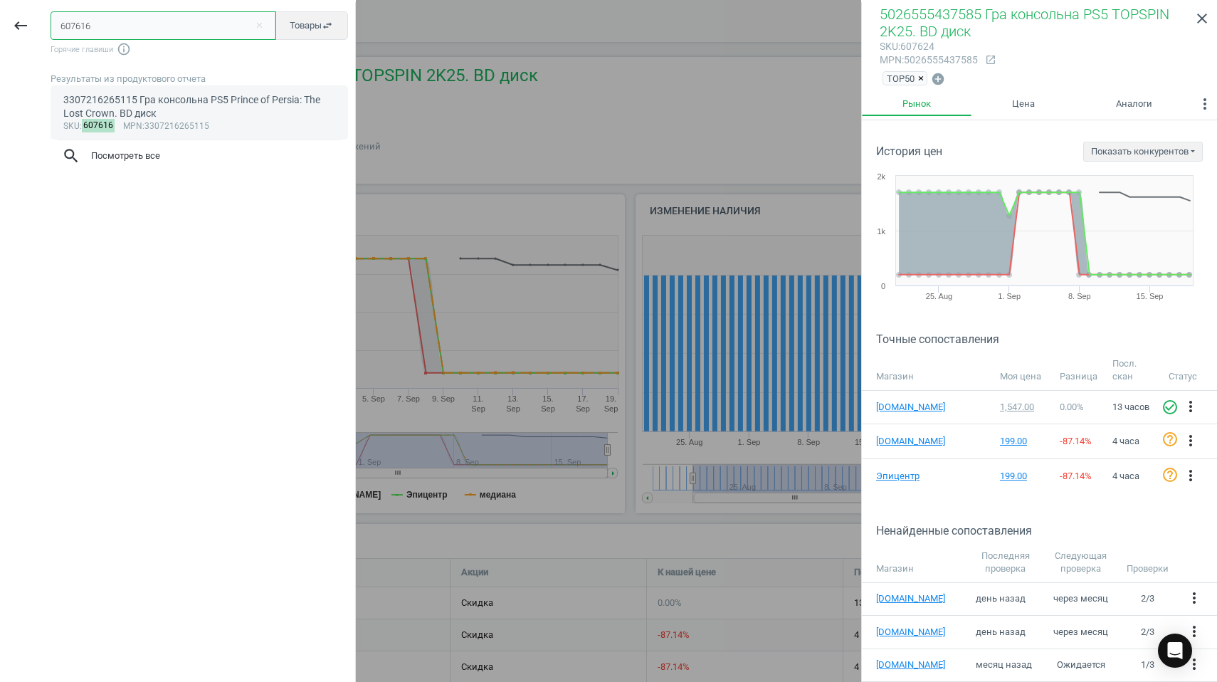
type input "607616"
click at [145, 93] on div "3307216265115 Гра консольна PS5 Prince of Persia: The Lost Crown. BD диск" at bounding box center [199, 107] width 273 height 28
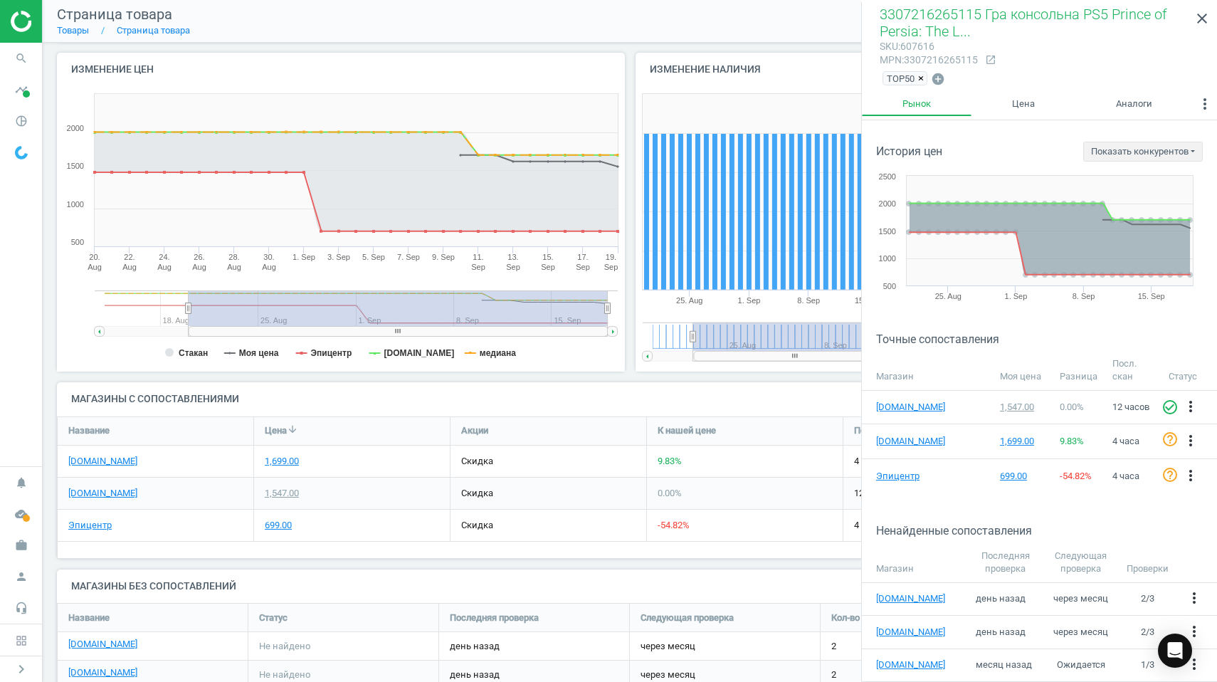
scroll to position [146, 0]
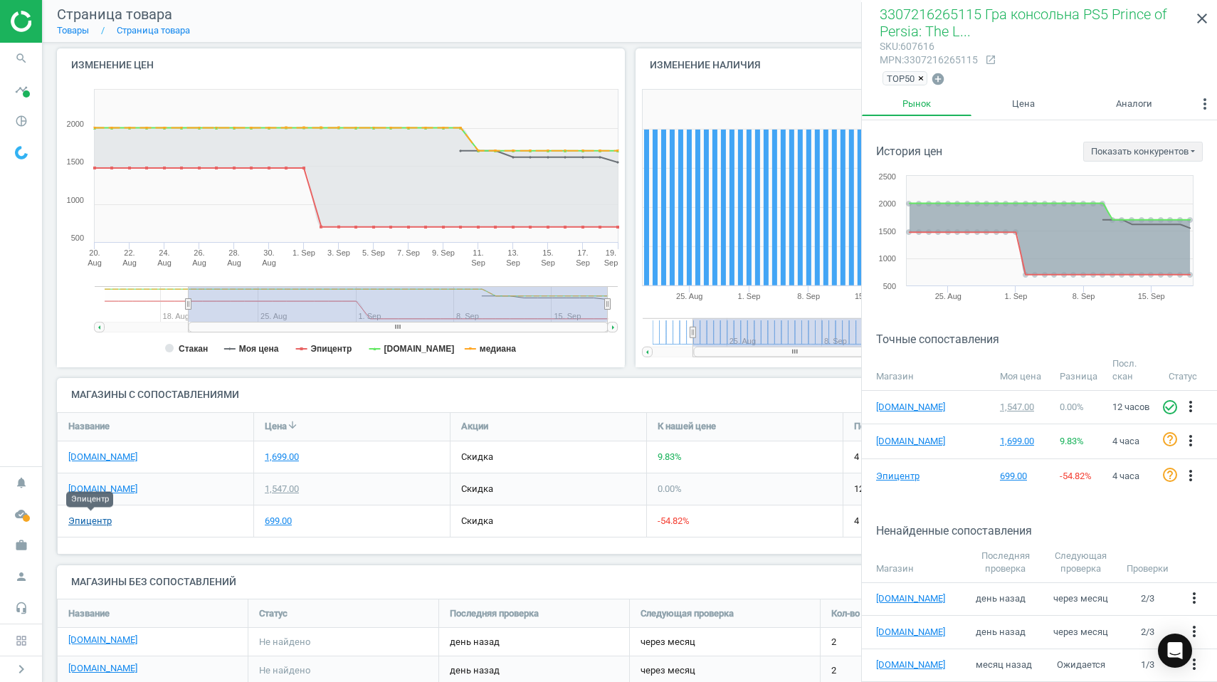
click at [73, 517] on link "Эпицентр" at bounding box center [89, 521] width 43 height 13
click at [80, 483] on link "[DOMAIN_NAME]" at bounding box center [102, 489] width 69 height 13
click at [15, 56] on icon "search" at bounding box center [21, 58] width 27 height 27
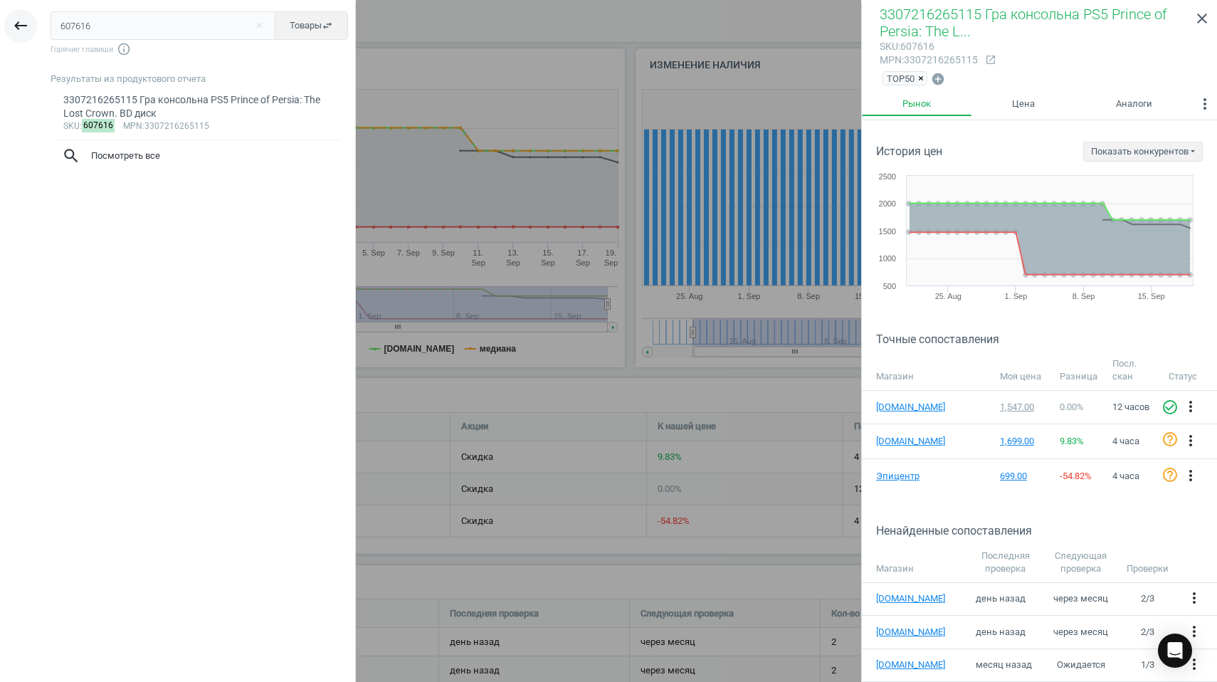
drag, startPoint x: 117, startPoint y: 31, endPoint x: 14, endPoint y: 17, distance: 104.1
click at [14, 17] on div "keyboard_backspace 607616 close Товары swap_horiz Горячие главиши info_outline …" at bounding box center [178, 343] width 356 height 682
type input "543980"
click at [117, 102] on div "Фігурка Jazwares Fortnite Omega (FNT0016)" at bounding box center [199, 100] width 273 height 14
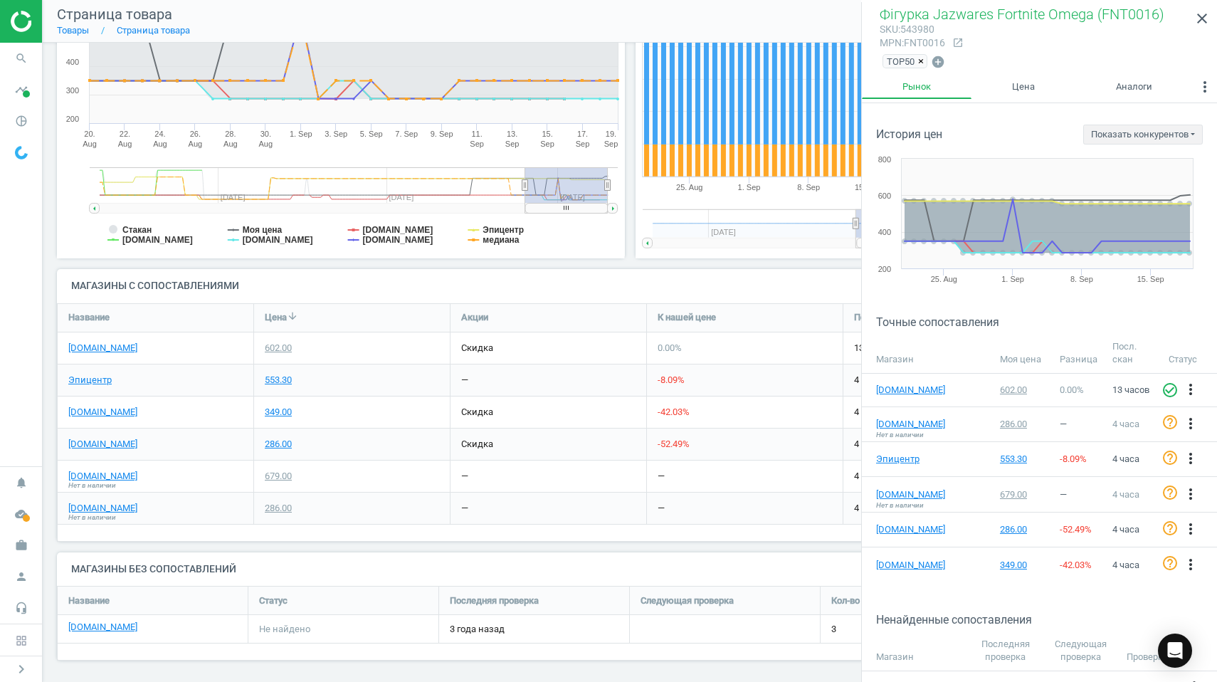
scroll to position [254, 0]
click at [93, 440] on link "[DOMAIN_NAME]" at bounding box center [102, 444] width 69 height 13
click at [89, 408] on link "[DOMAIN_NAME]" at bounding box center [102, 412] width 69 height 13
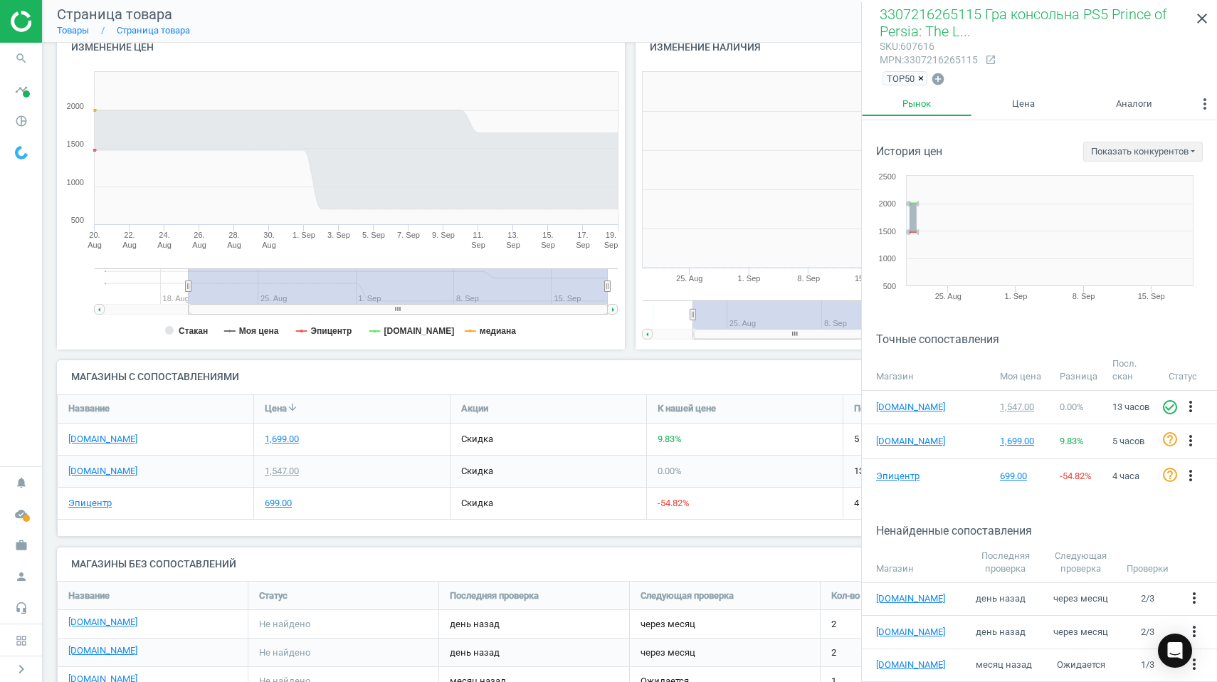
scroll to position [285, 280]
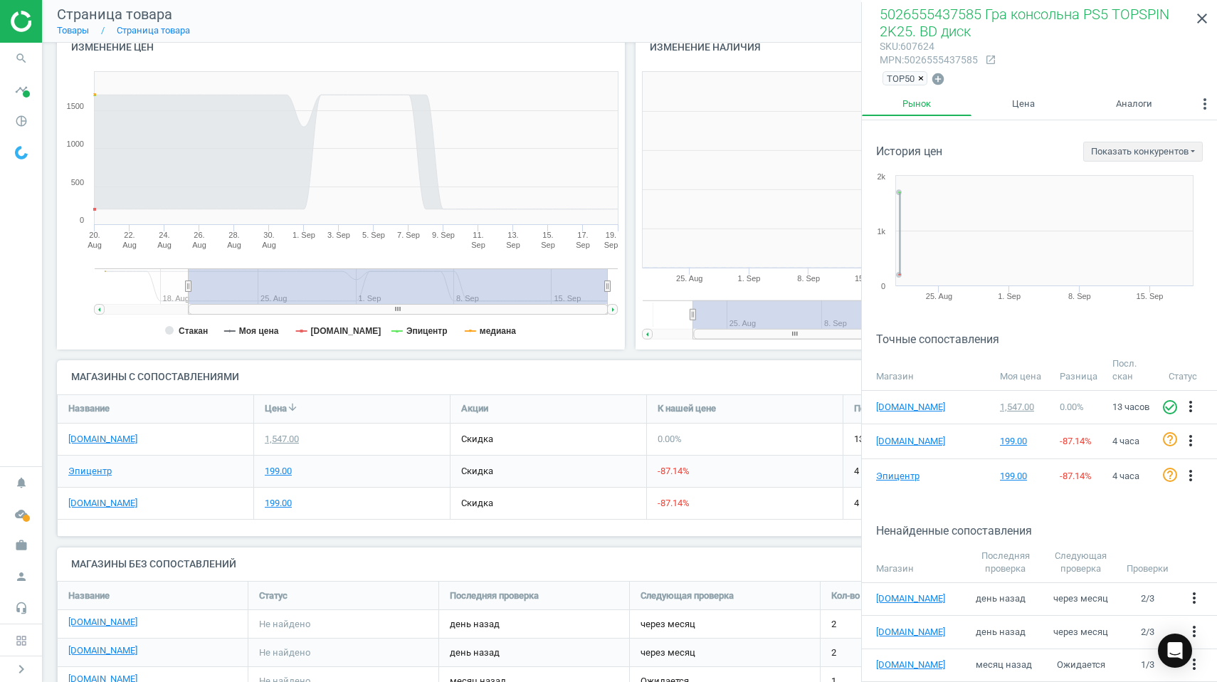
scroll to position [285, 280]
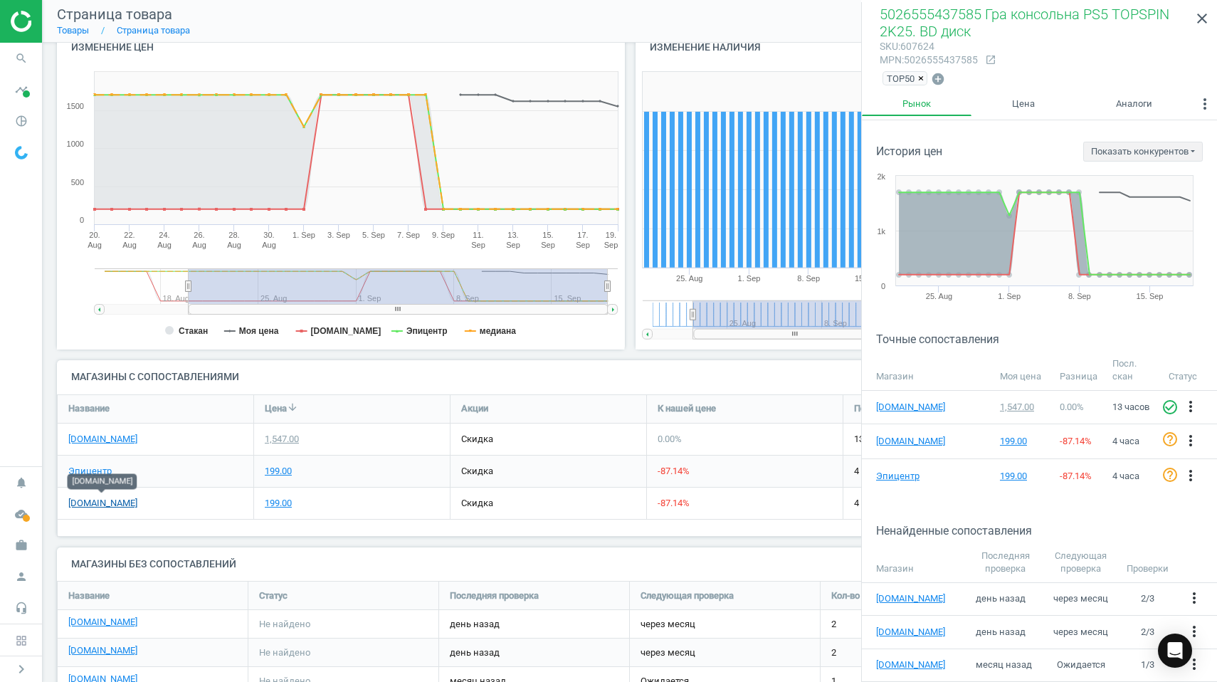
click at [110, 500] on link "[DOMAIN_NAME]" at bounding box center [102, 503] width 69 height 13
click at [19, 55] on icon "search" at bounding box center [21, 58] width 27 height 27
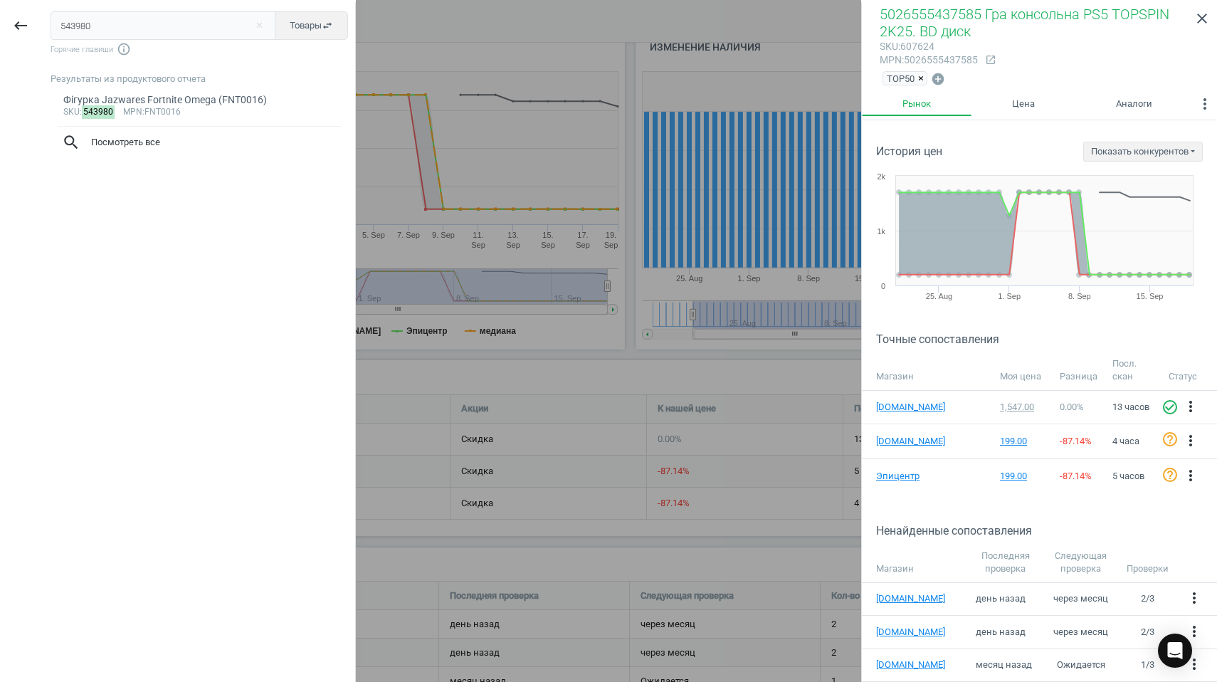
drag, startPoint x: 100, startPoint y: 25, endPoint x: 50, endPoint y: 22, distance: 50.6
click at [50, 22] on div "543980 close Товары swap_horiz Горячие главиши info_outline Результаты из проду…" at bounding box center [198, 343] width 314 height 682
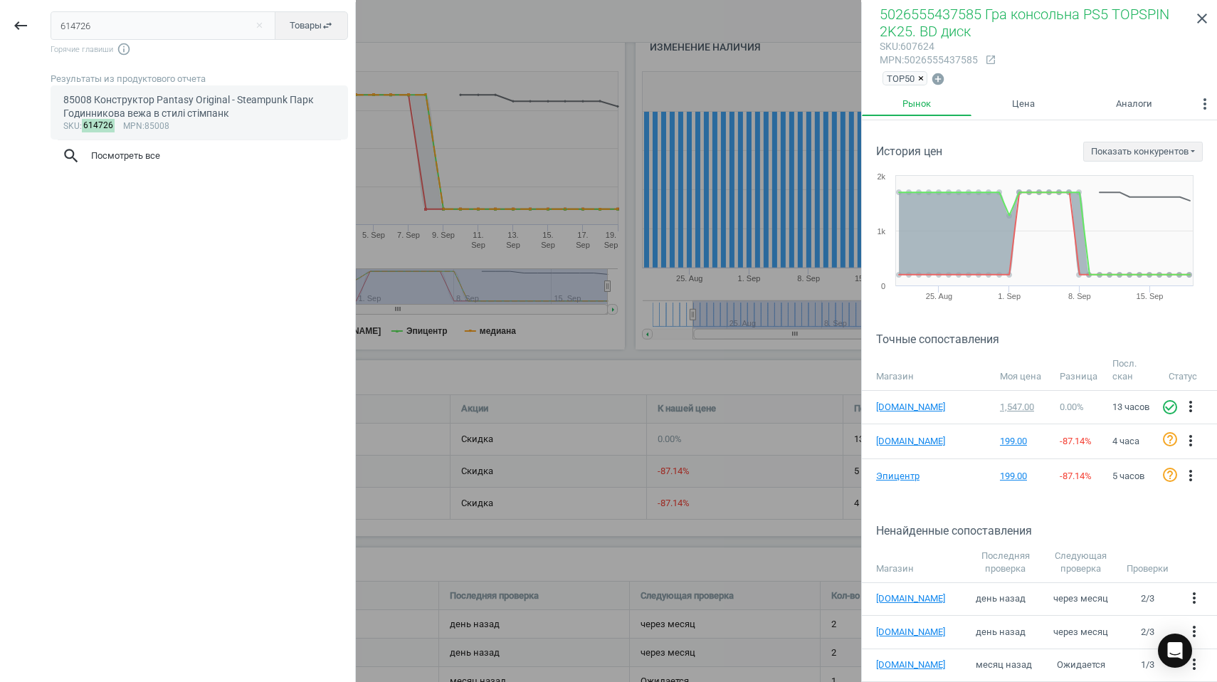
type input "614726"
click at [107, 99] on div "85008 Конструктор Pantasy Original - Steampunk Парк Годинникова вежа в стилі ст…" at bounding box center [199, 107] width 273 height 28
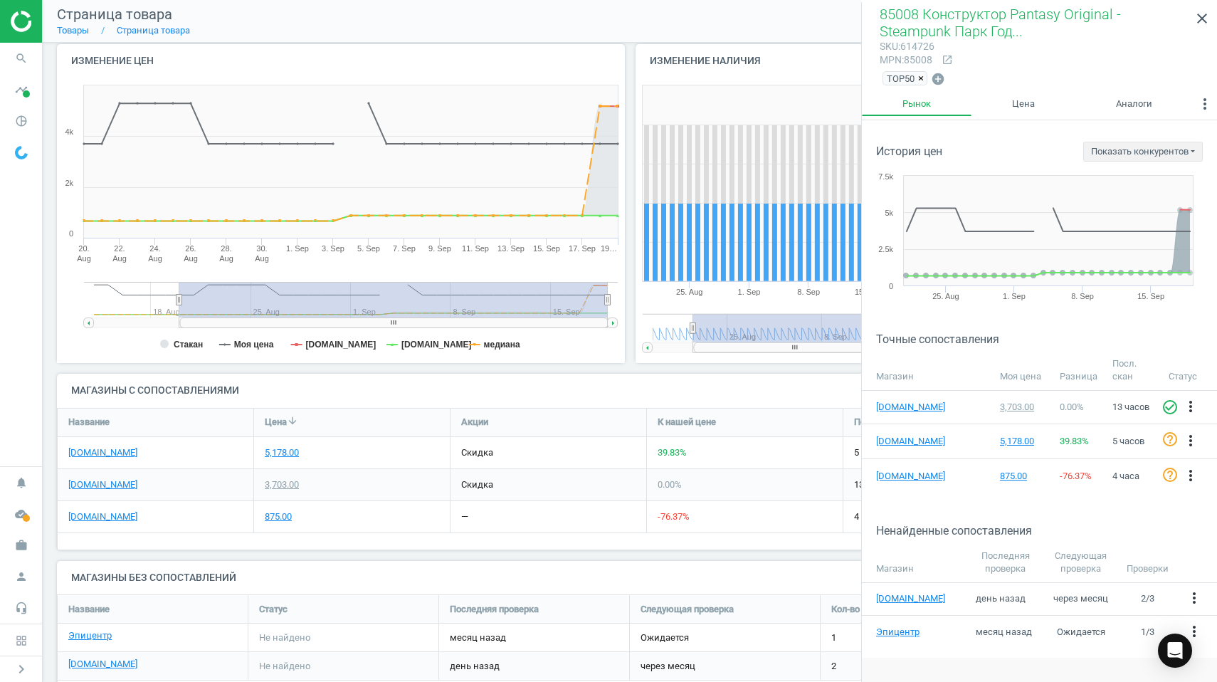
scroll to position [151, 0]
click at [98, 510] on link "[DOMAIN_NAME]" at bounding box center [102, 516] width 69 height 13
click at [893, 403] on link "[DOMAIN_NAME]" at bounding box center [911, 407] width 71 height 13
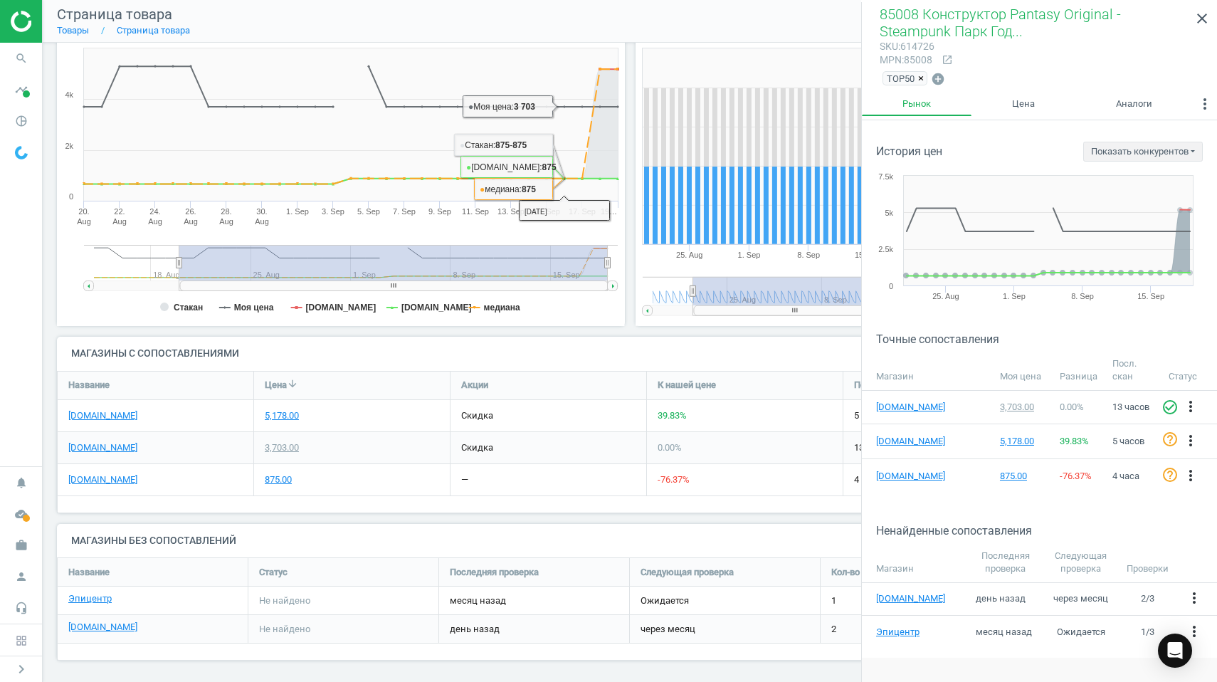
scroll to position [186, 0]
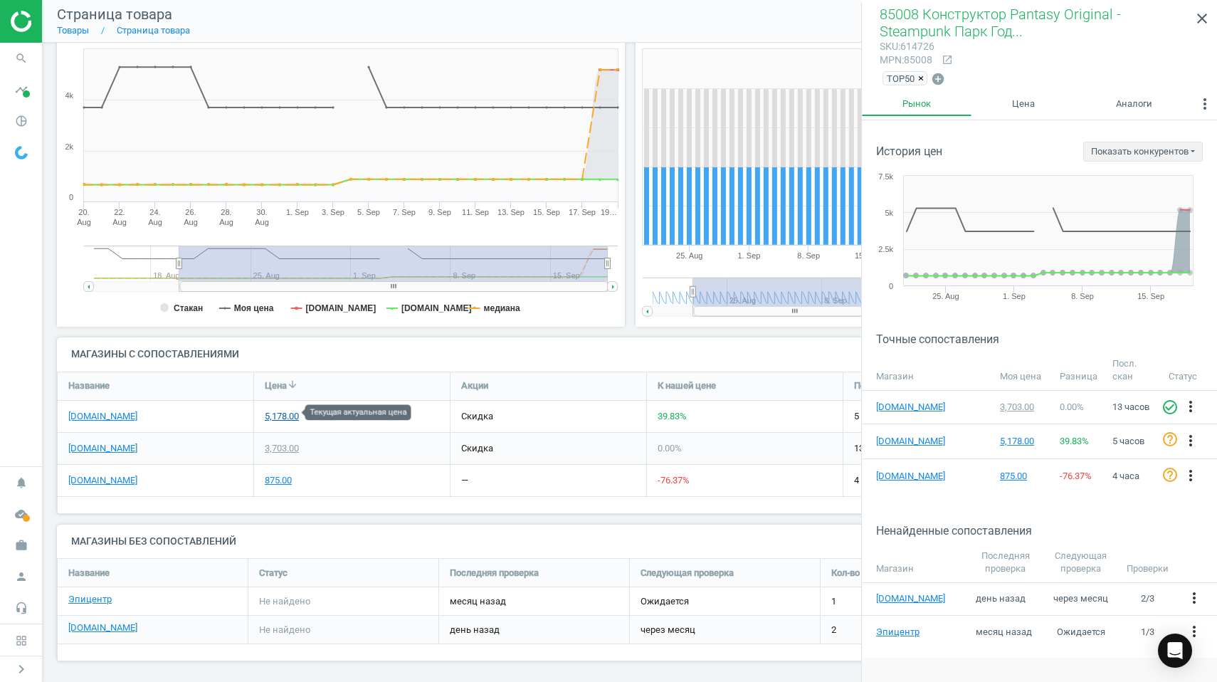
click at [283, 411] on div "5,178.00" at bounding box center [282, 416] width 34 height 13
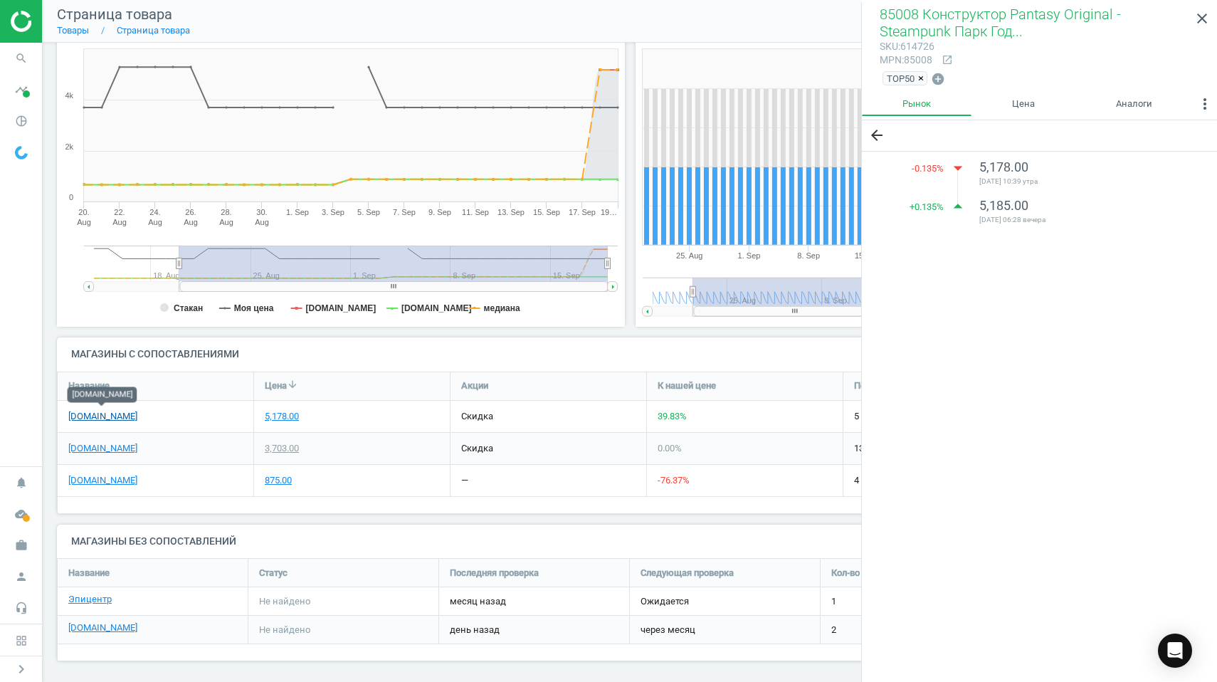
click at [112, 410] on link "[DOMAIN_NAME]" at bounding box center [102, 416] width 69 height 13
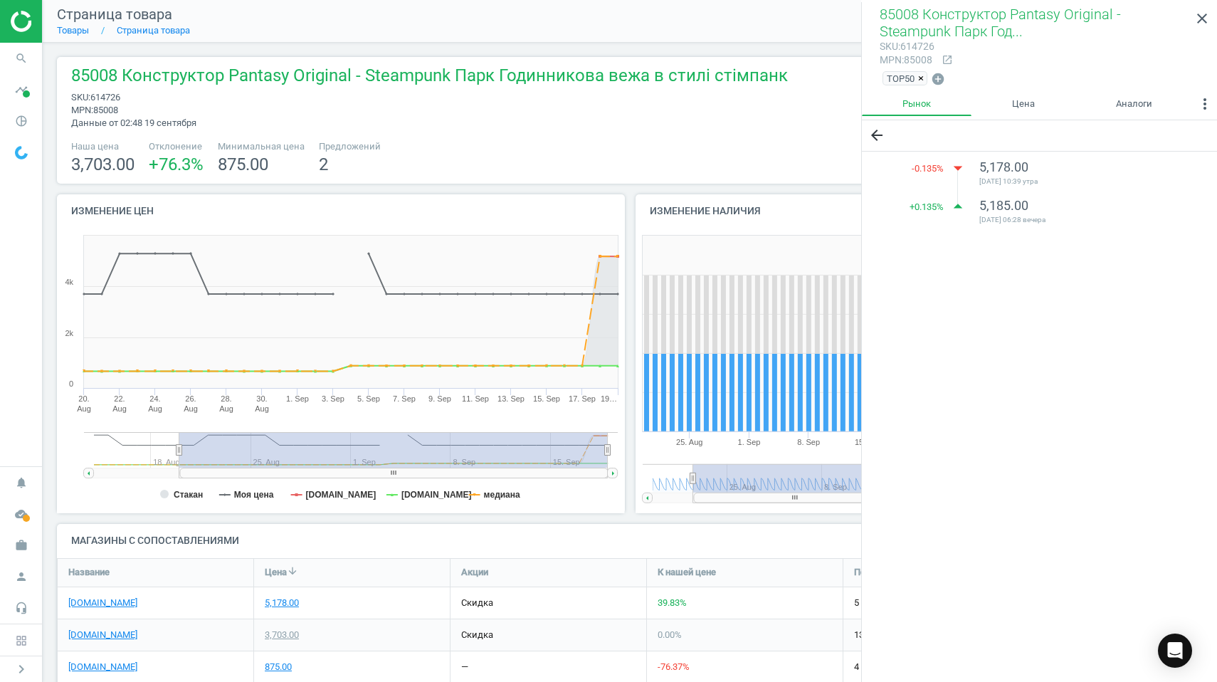
scroll to position [0, 0]
click at [21, 55] on icon "search" at bounding box center [21, 58] width 27 height 27
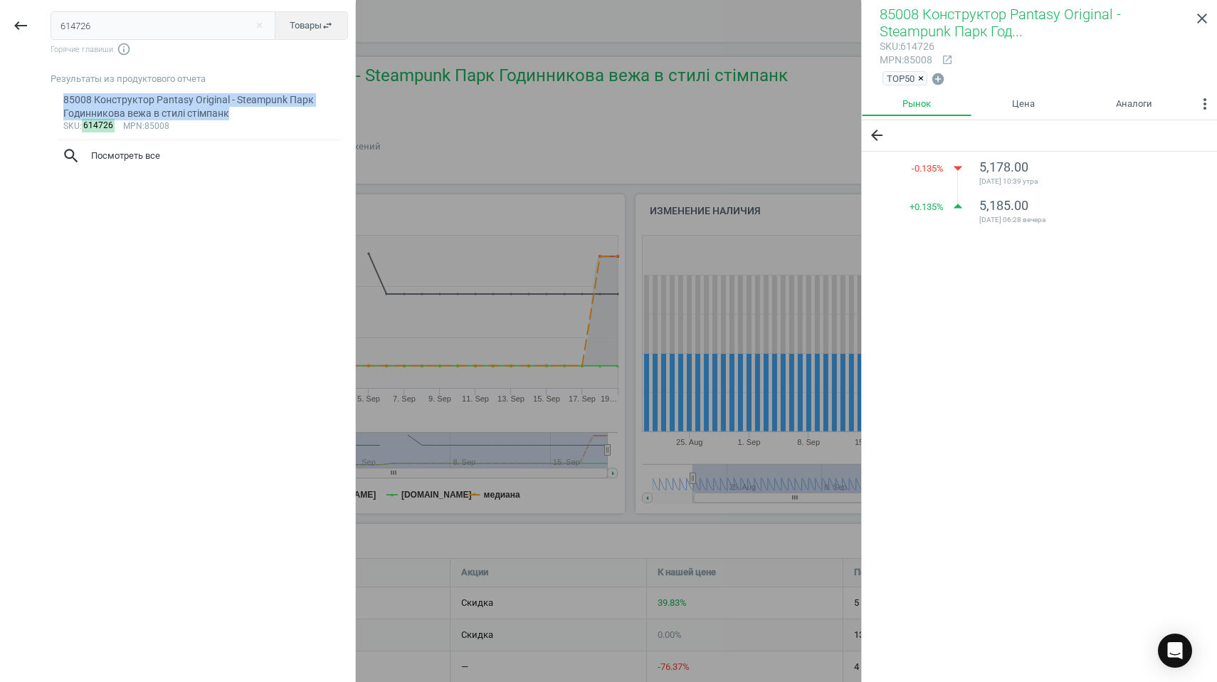
drag, startPoint x: 64, startPoint y: 98, endPoint x: 246, endPoint y: 111, distance: 181.9
click at [246, 111] on div "85008 Конструктор Pantasy Original - Steampunk Парк Годинникова вежа в стилі ст…" at bounding box center [199, 107] width 273 height 28
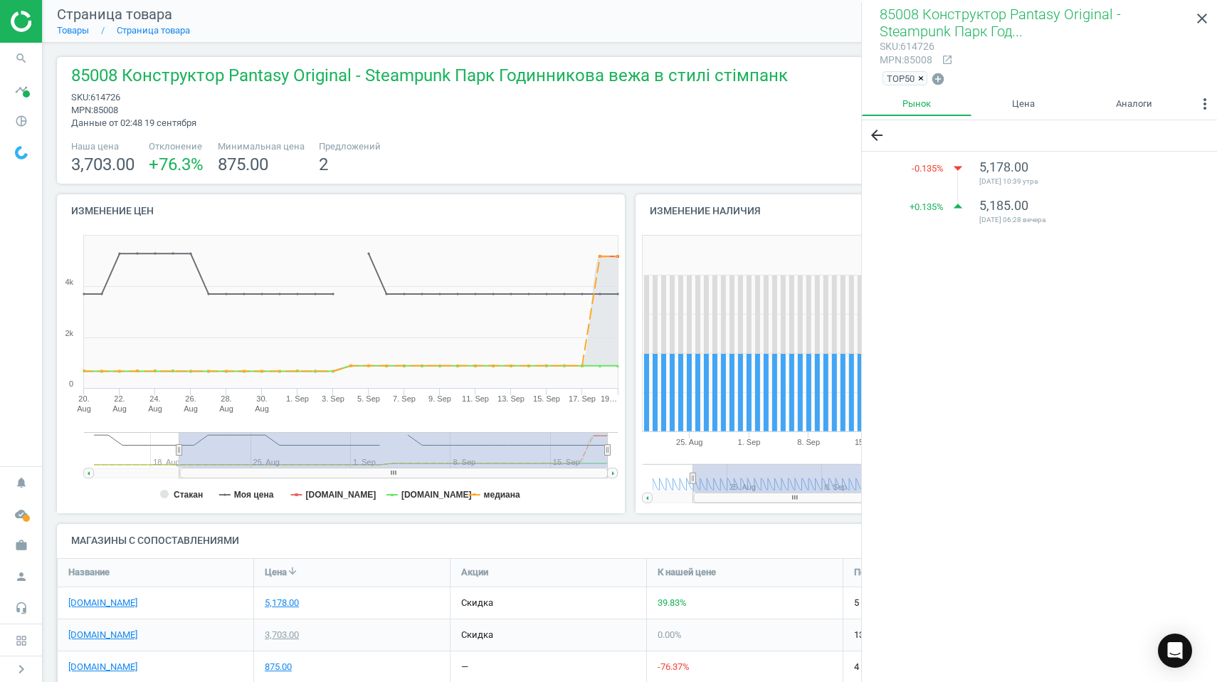
drag, startPoint x: 98, startPoint y: 96, endPoint x: 129, endPoint y: 96, distance: 31.3
click at [129, 96] on span "sku : 614726" at bounding box center [429, 97] width 717 height 13
copy span "614726"
click at [1172, 646] on icon "Open Intercom Messenger" at bounding box center [1175, 650] width 16 height 19
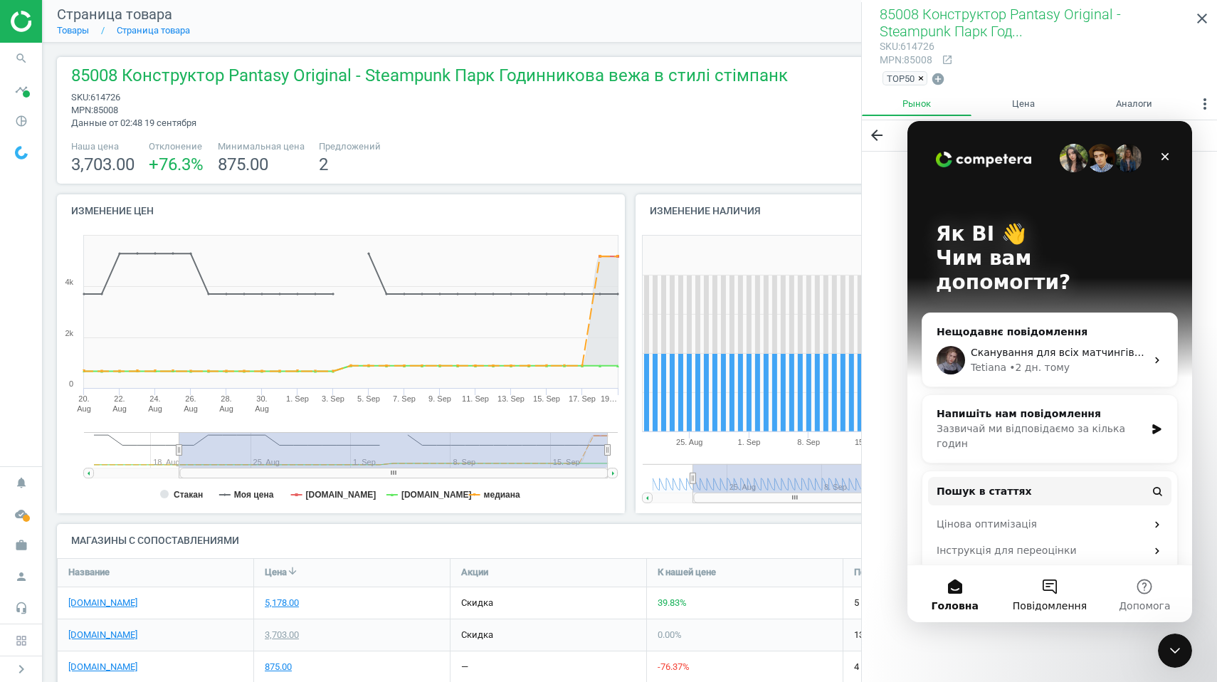
click at [1046, 596] on button "Повідомлення" at bounding box center [1049, 593] width 95 height 57
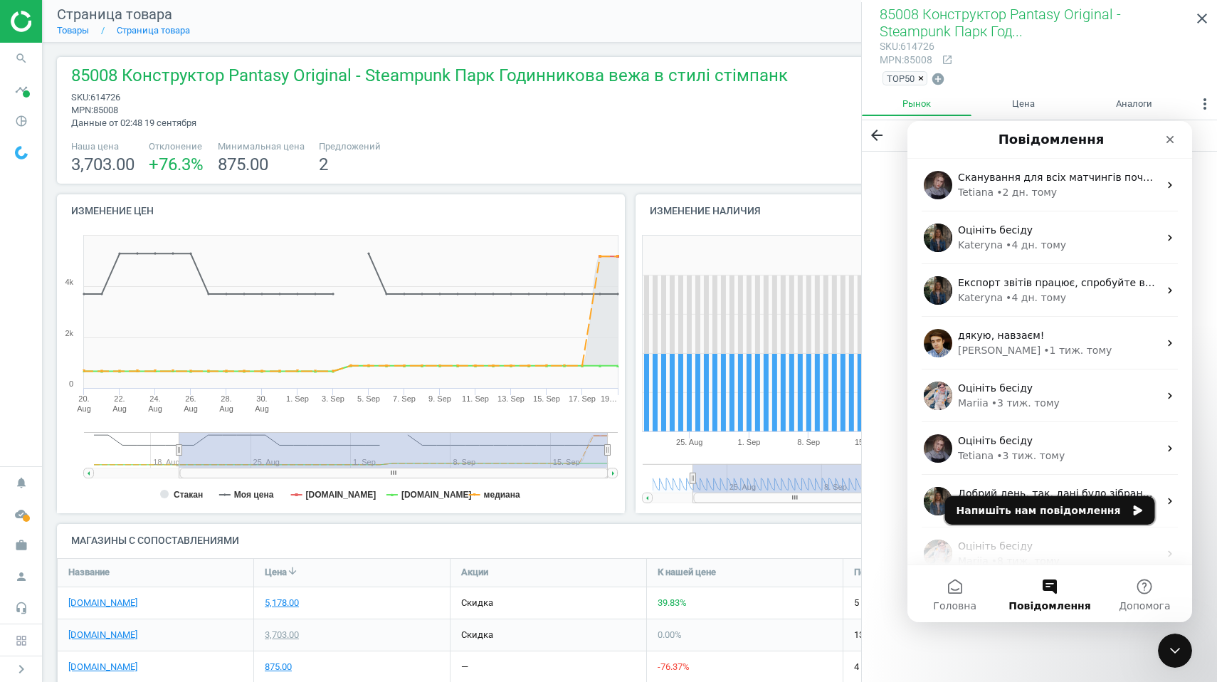
click at [1020, 511] on button "Напишіть нам повідомлення" at bounding box center [1050, 510] width 210 height 28
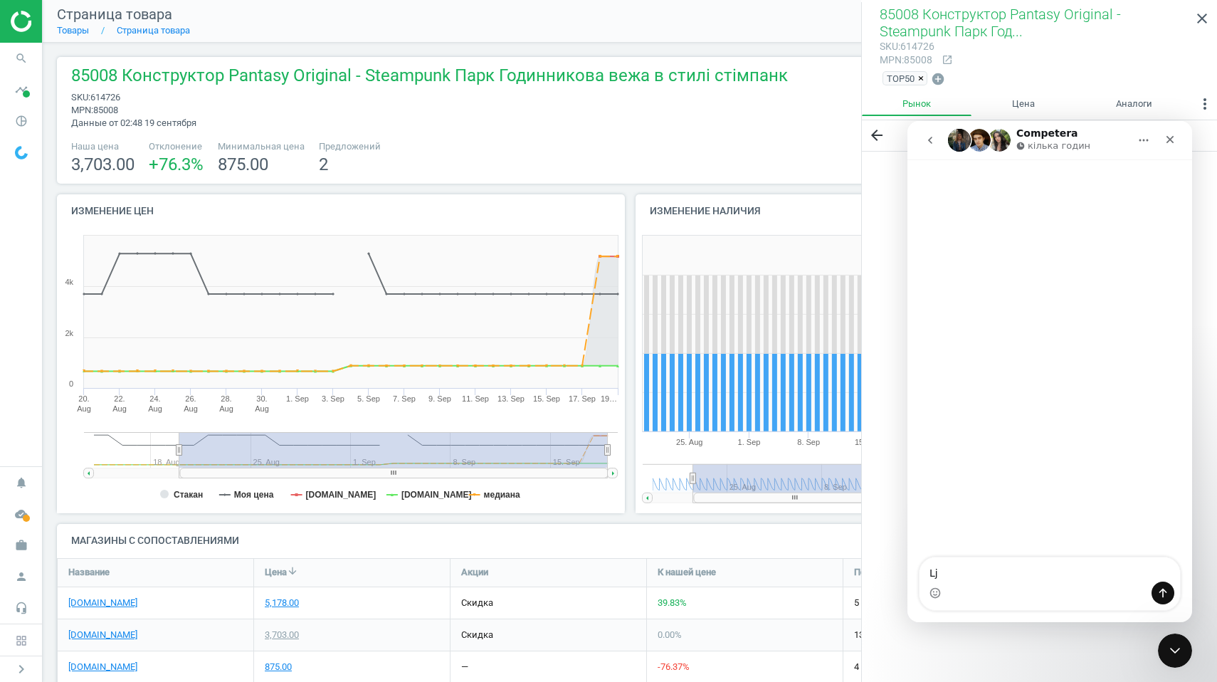
type textarea "L"
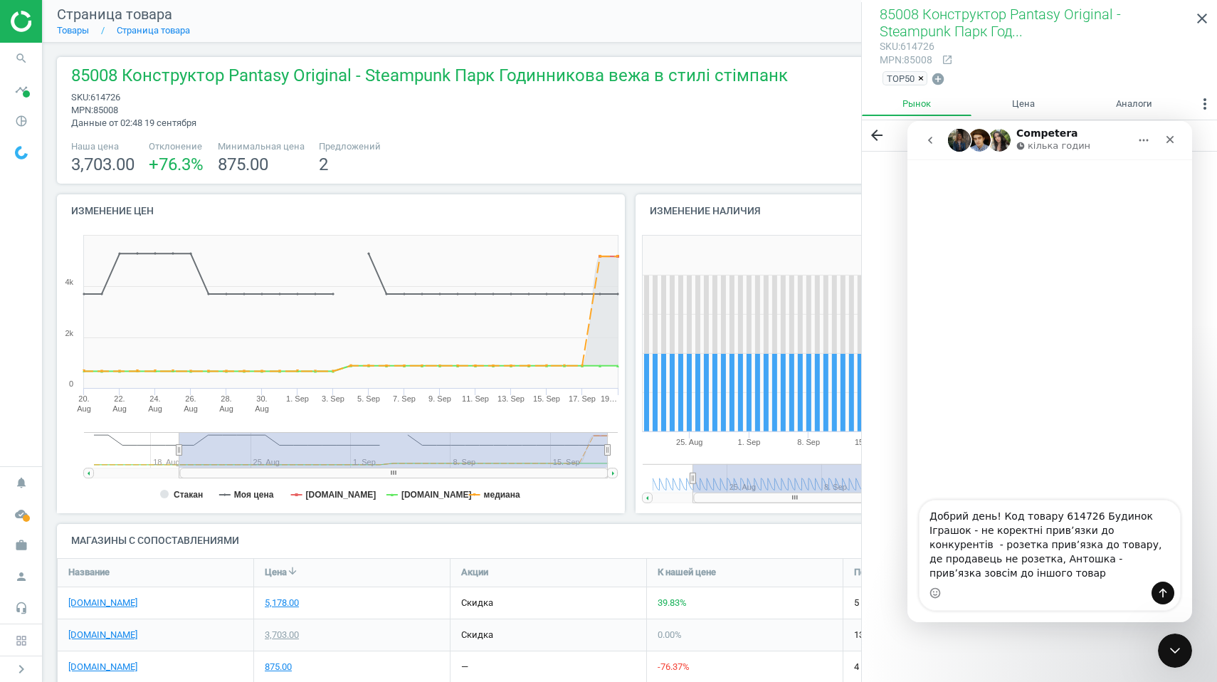
type textarea "Добрий день! Код товару 614726 Будинок Іграшок - не коректні привʼязки до конку…"
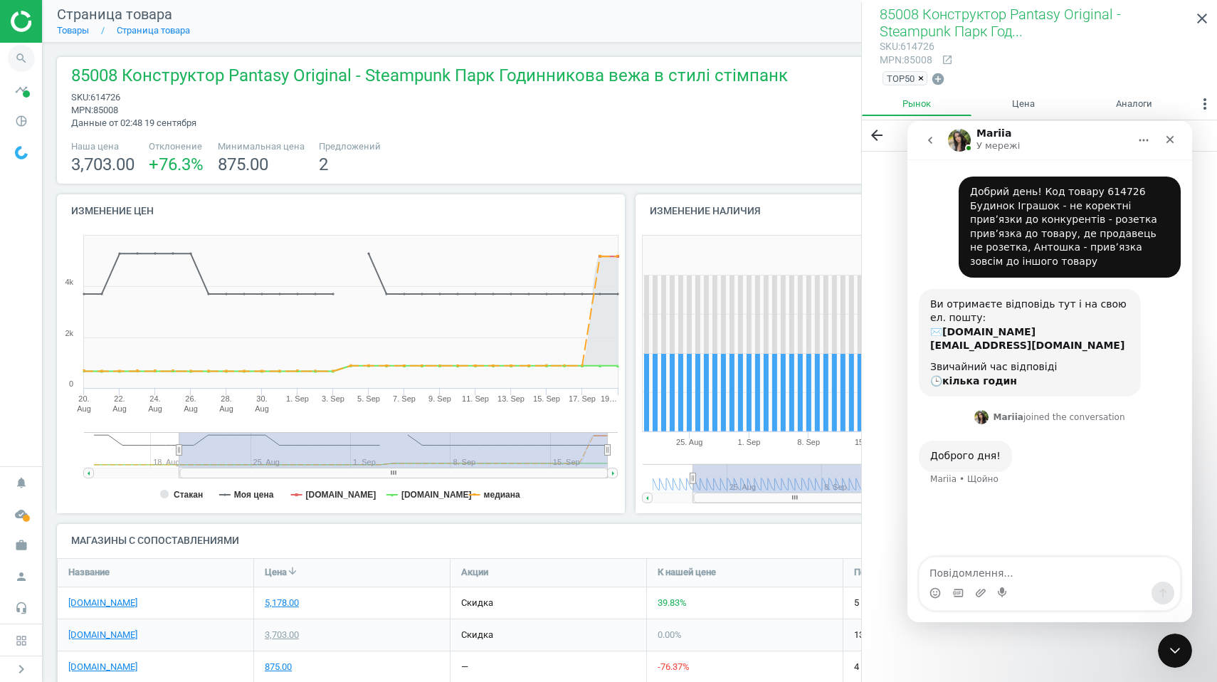
click at [21, 60] on icon "search" at bounding box center [21, 58] width 27 height 27
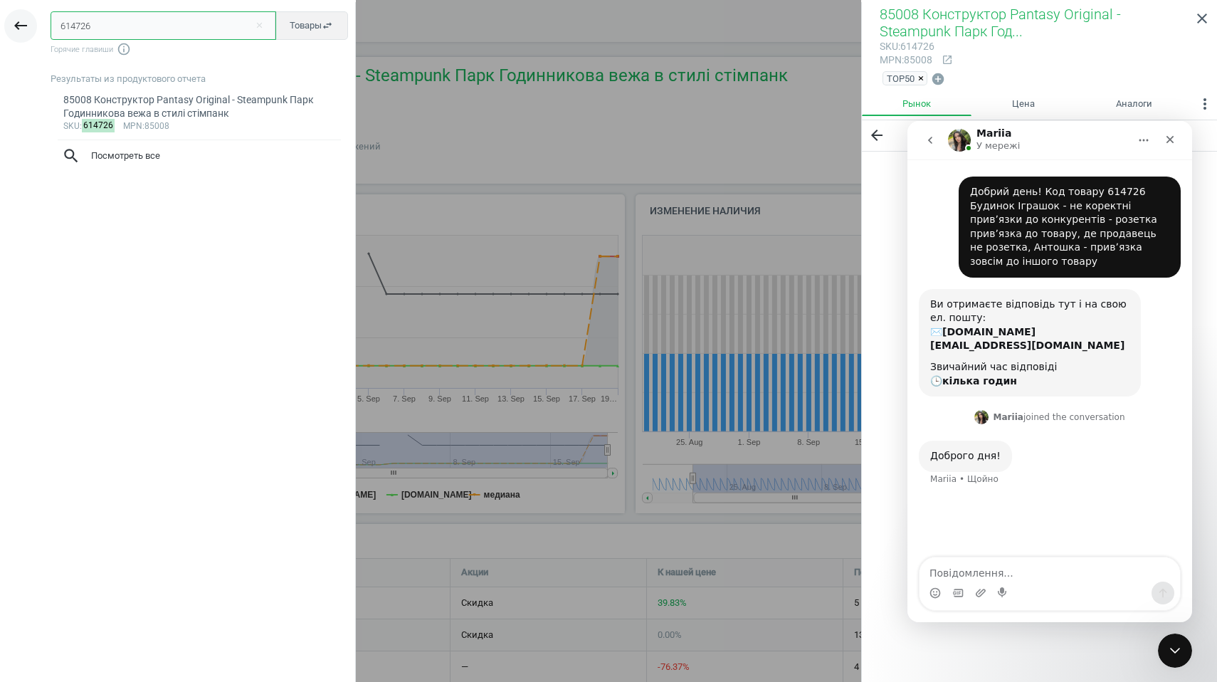
drag, startPoint x: 99, startPoint y: 28, endPoint x: 16, endPoint y: 16, distance: 84.3
click at [15, 16] on div "keyboard_backspace 614726 close Товары swap_horiz Горячие главиши info_outline …" at bounding box center [178, 343] width 356 height 682
paste input "815"
type input "614815"
click at [154, 103] on div "С250 Конструктор [PERSON_NAME] колісний навантажувач" at bounding box center [199, 107] width 273 height 28
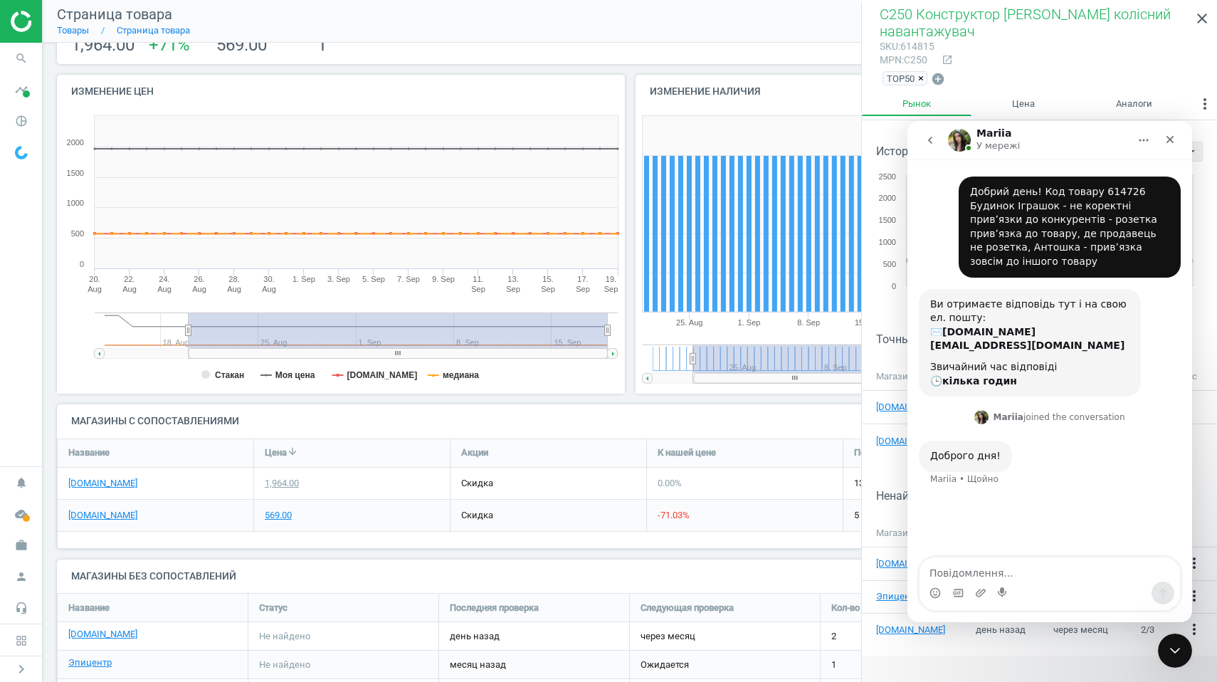
scroll to position [122, 0]
click at [77, 477] on link "[DOMAIN_NAME]" at bounding box center [102, 481] width 69 height 13
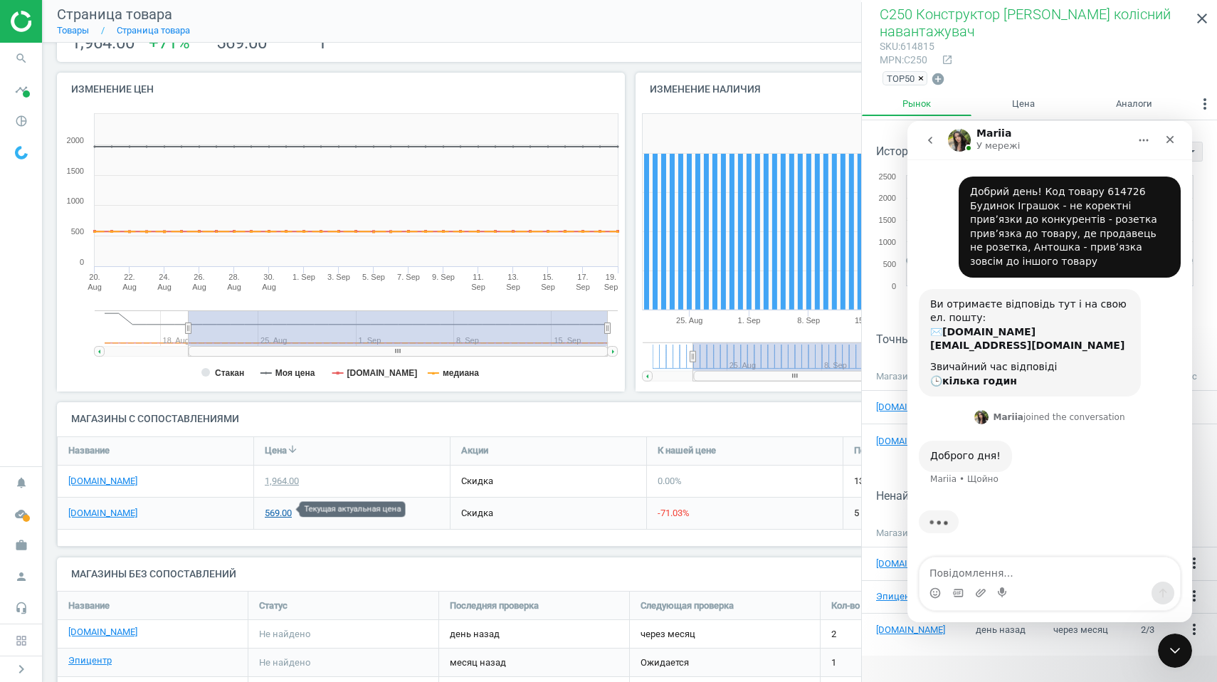
click at [279, 507] on div "569.00" at bounding box center [278, 513] width 27 height 13
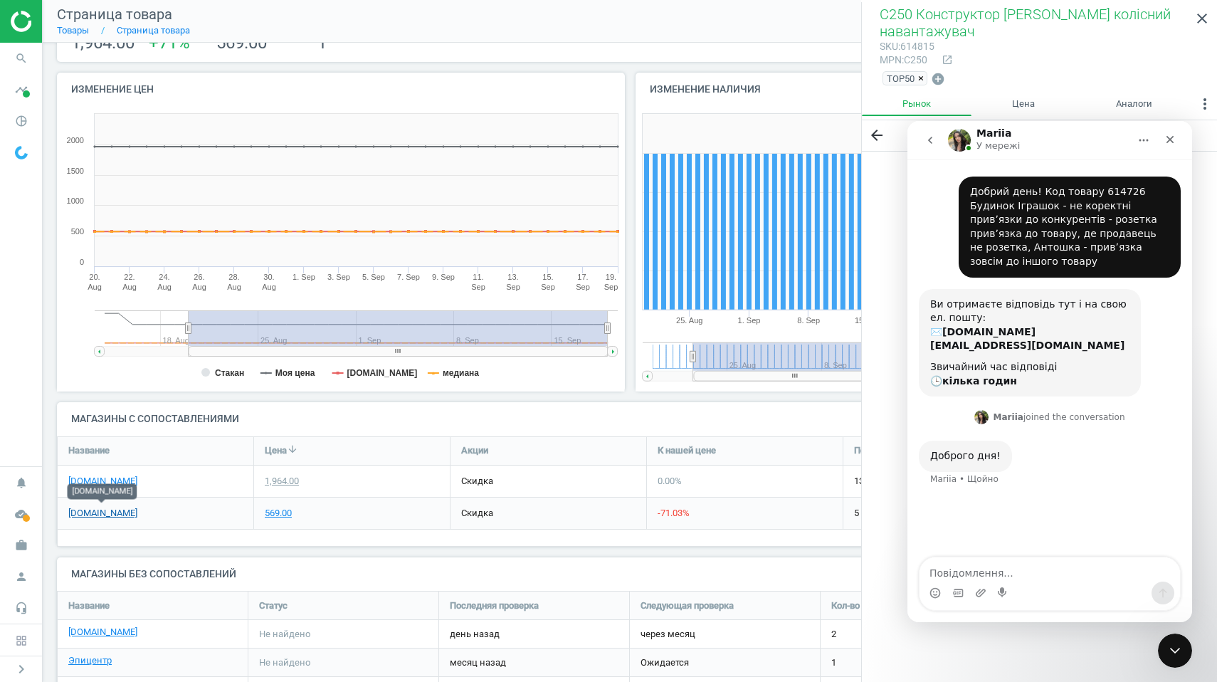
click at [115, 509] on link "[DOMAIN_NAME]" at bounding box center [102, 513] width 69 height 13
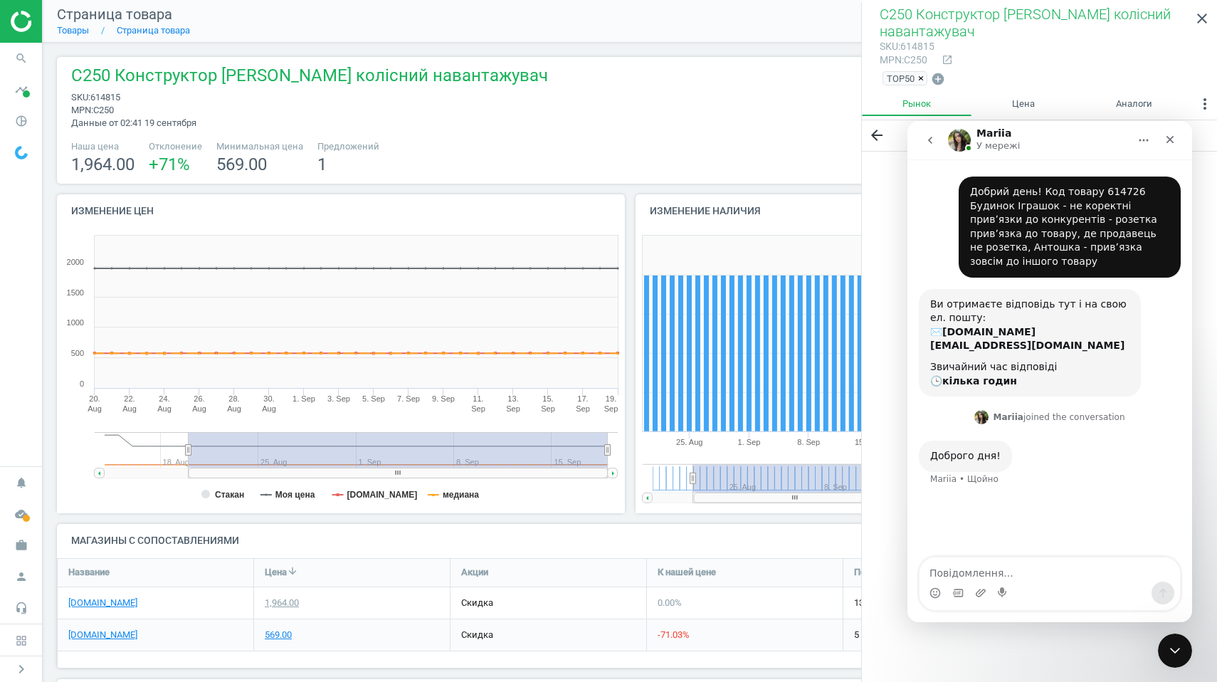
scroll to position [0, 0]
drag, startPoint x: 97, startPoint y: 95, endPoint x: 135, endPoint y: 98, distance: 38.5
click at [135, 98] on span "sku : 614815" at bounding box center [309, 97] width 477 height 13
copy span "614815"
click at [129, 628] on link "[DOMAIN_NAME]" at bounding box center [102, 634] width 69 height 13
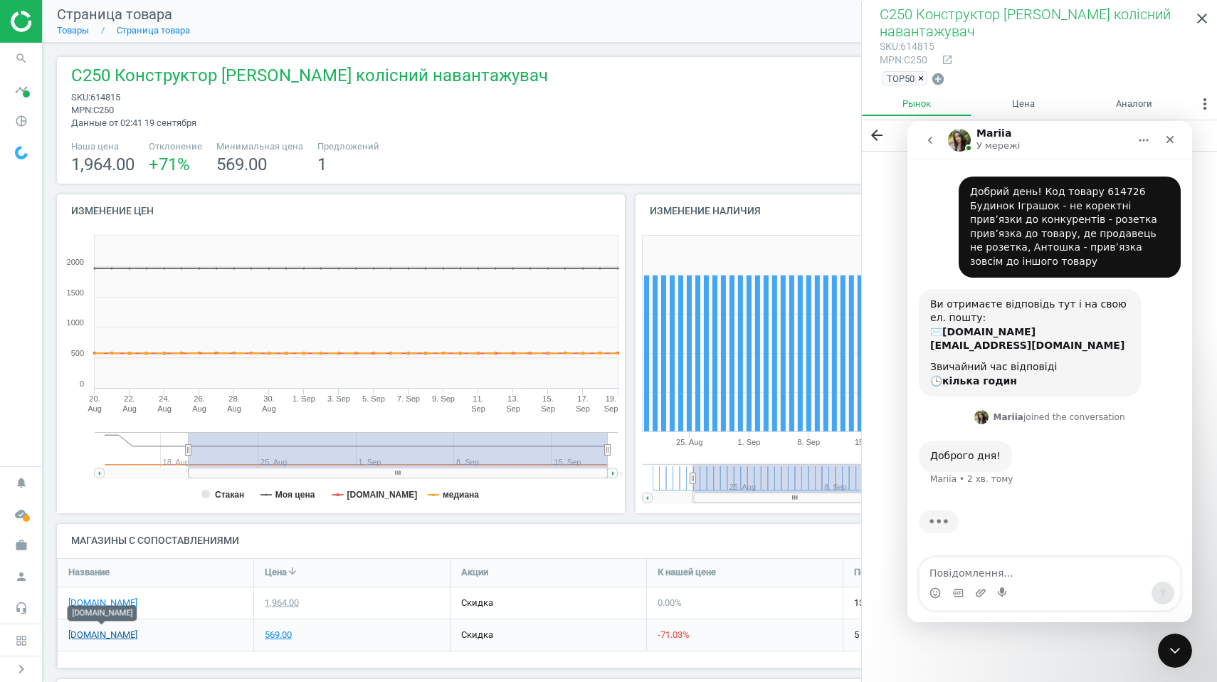
click at [90, 630] on link "[DOMAIN_NAME]" at bounding box center [102, 634] width 69 height 13
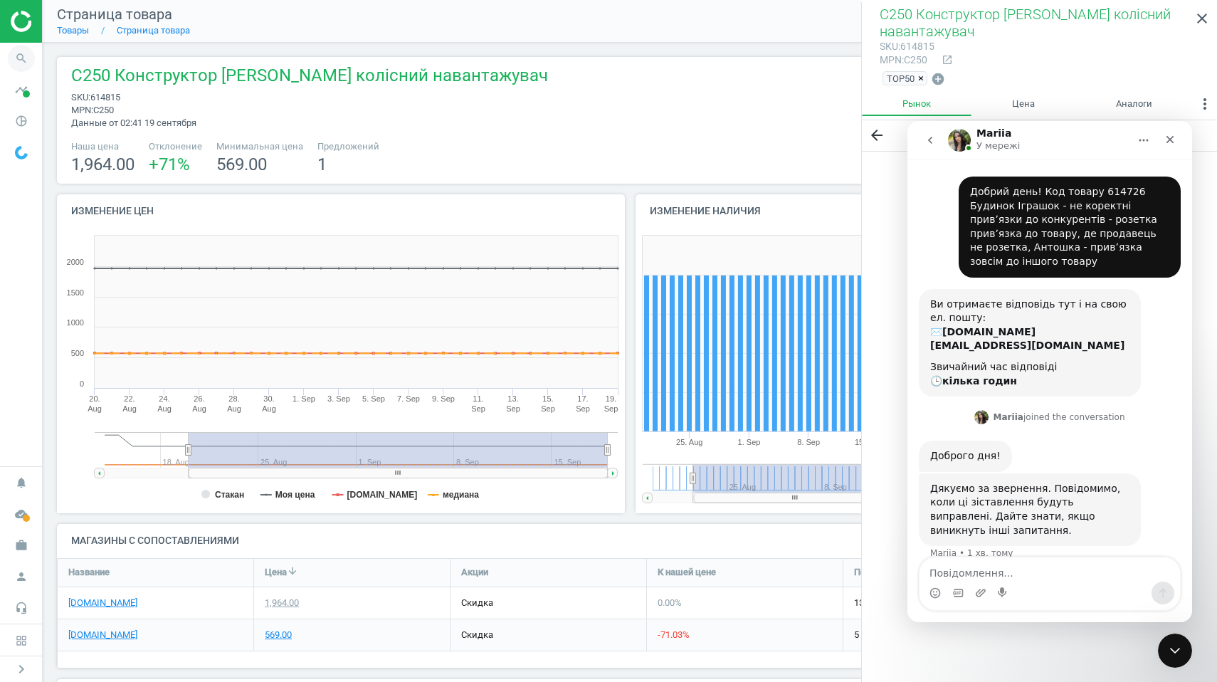
click at [23, 61] on icon "search" at bounding box center [21, 58] width 27 height 27
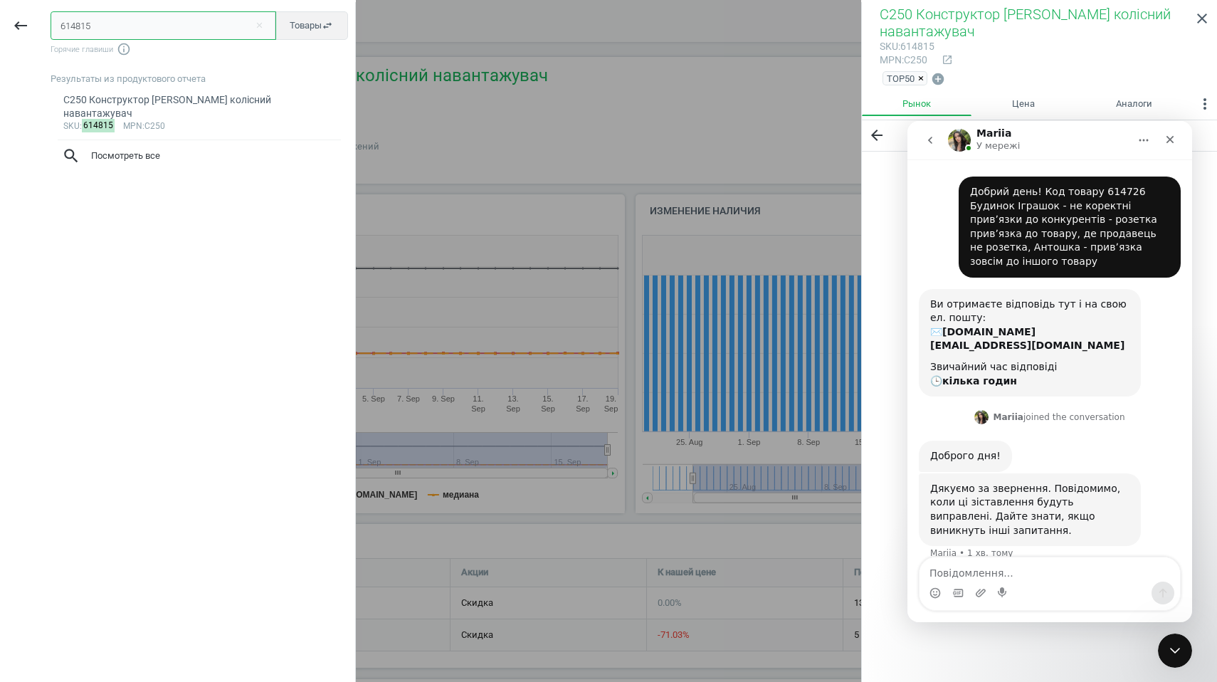
drag, startPoint x: 129, startPoint y: 30, endPoint x: 45, endPoint y: 26, distance: 84.1
click at [45, 26] on div "614815 close Товары swap_horiz Горячие главиши info_outline Результаты из проду…" at bounding box center [198, 343] width 314 height 682
paste input "02928"
type input "602928"
click at [105, 107] on mark "602928" at bounding box center [98, 112] width 33 height 14
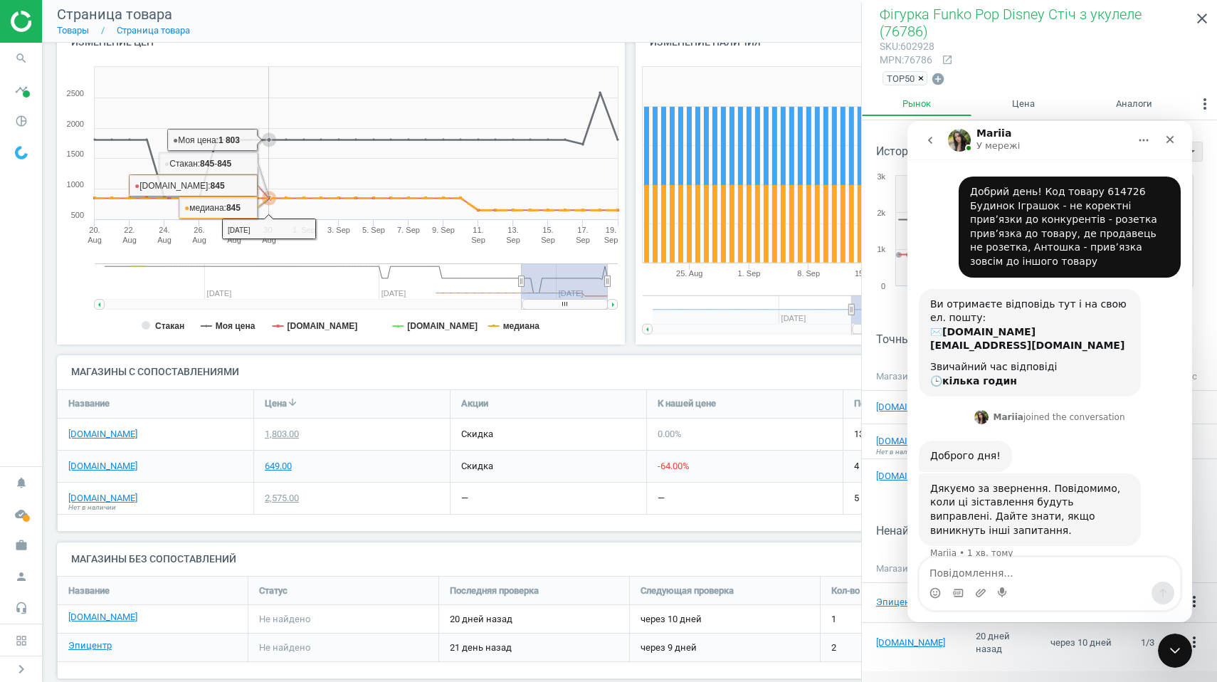
scroll to position [175, 0]
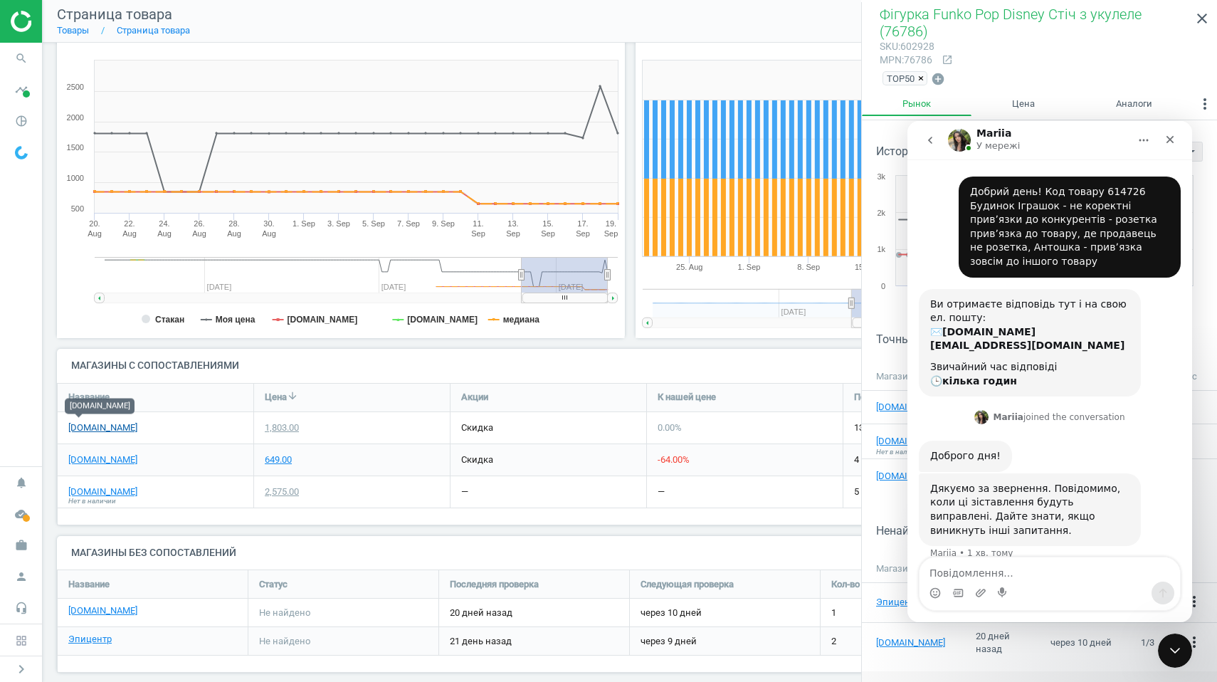
click at [83, 423] on link "[DOMAIN_NAME]" at bounding box center [102, 427] width 69 height 13
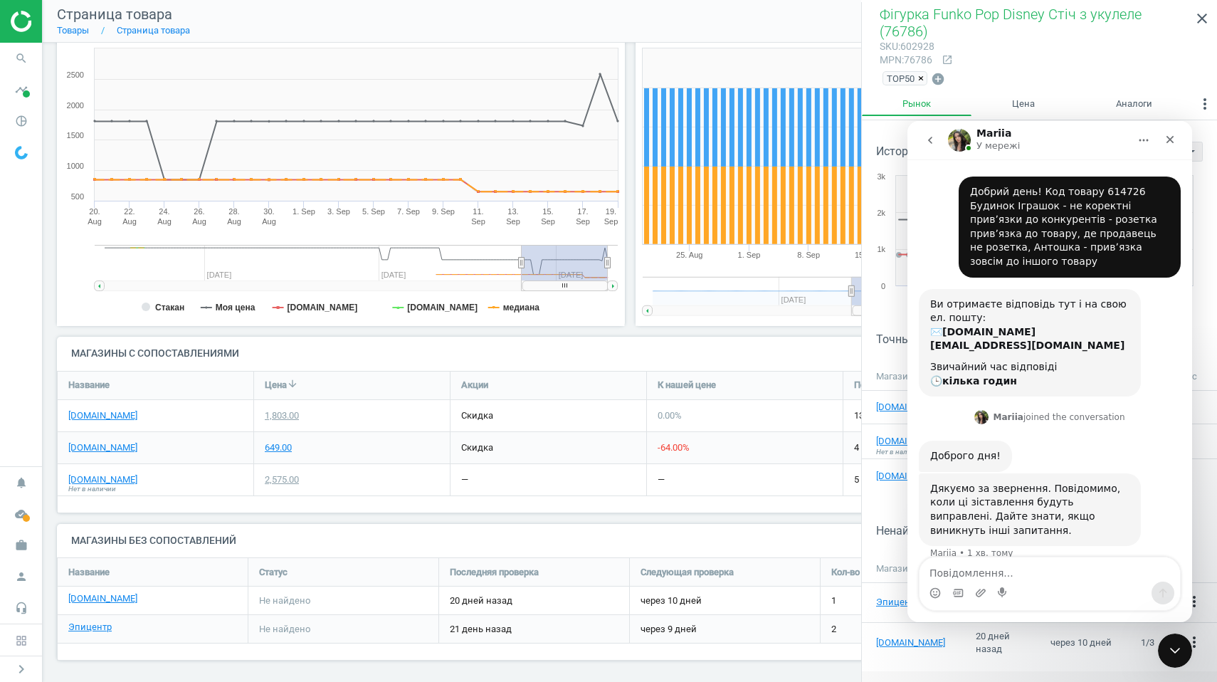
scroll to position [186, 0]
click at [131, 443] on link "[DOMAIN_NAME]" at bounding box center [102, 448] width 69 height 13
click at [959, 576] on textarea "Повідомлення..." at bounding box center [1050, 569] width 261 height 24
paste textarea "[URL][DOMAIN_NAME][PERSON_NAME]"
type textarea "[URL][DOMAIN_NAME][PERSON_NAME]"
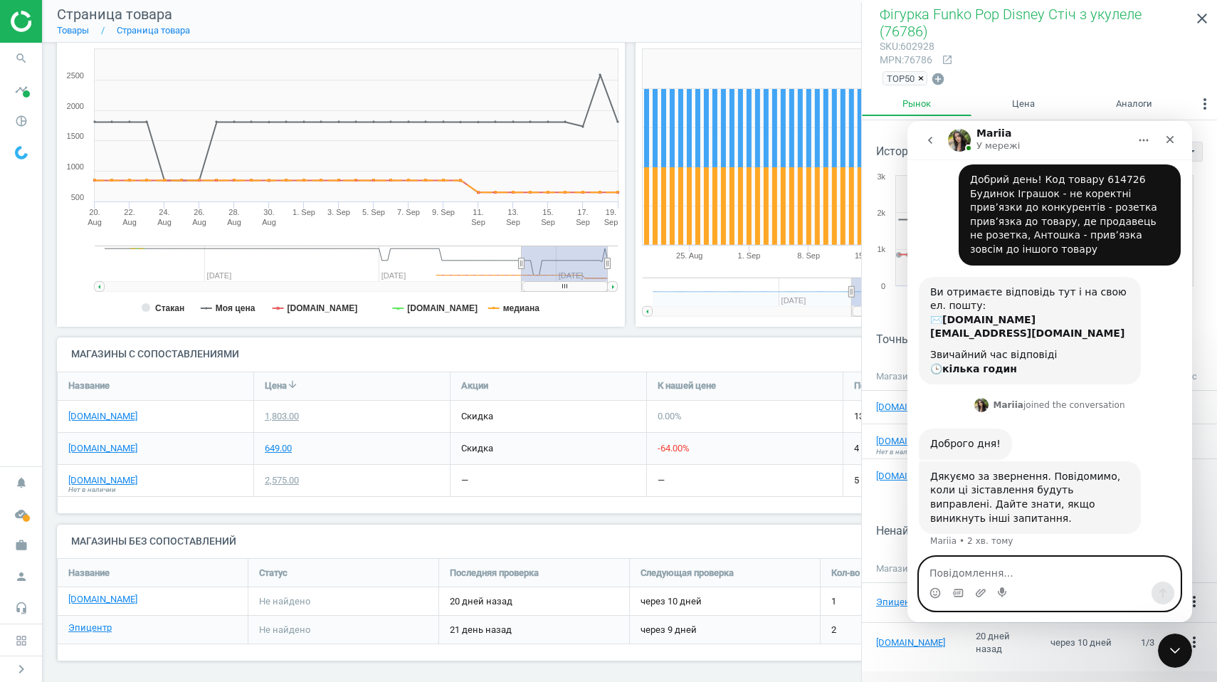
scroll to position [53, 0]
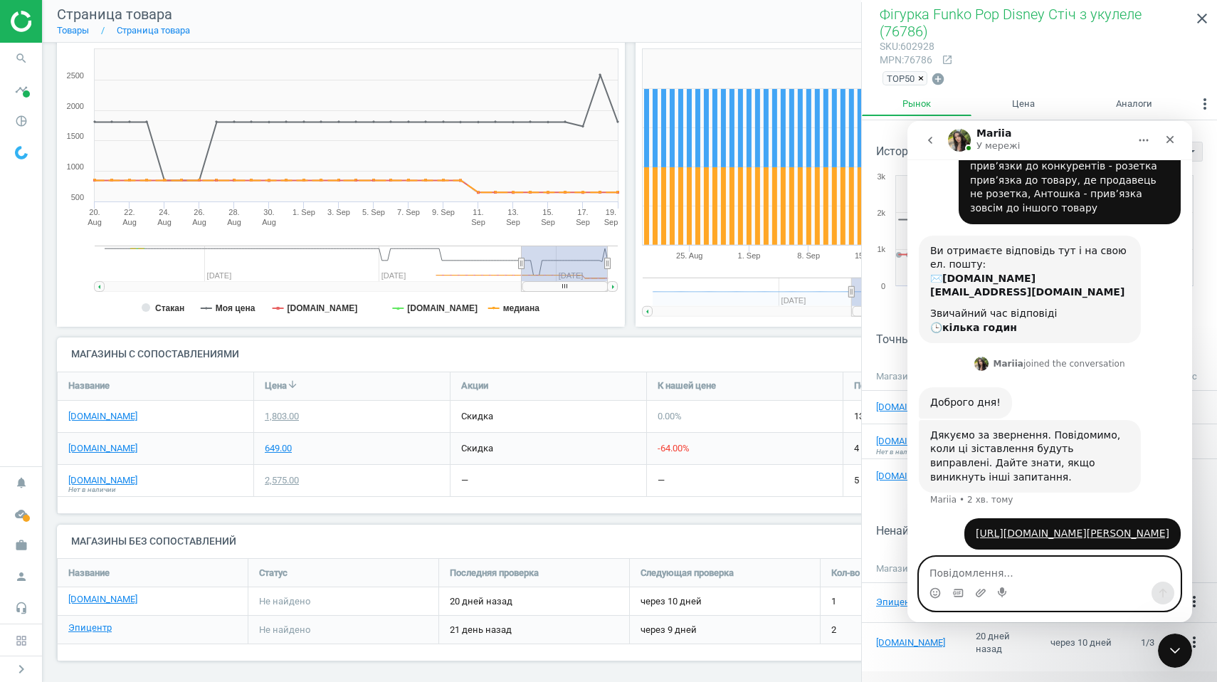
paste textarea "[URL][DOMAIN_NAME][PERSON_NAME]"
type textarea "[URL][DOMAIN_NAME][PERSON_NAME]"
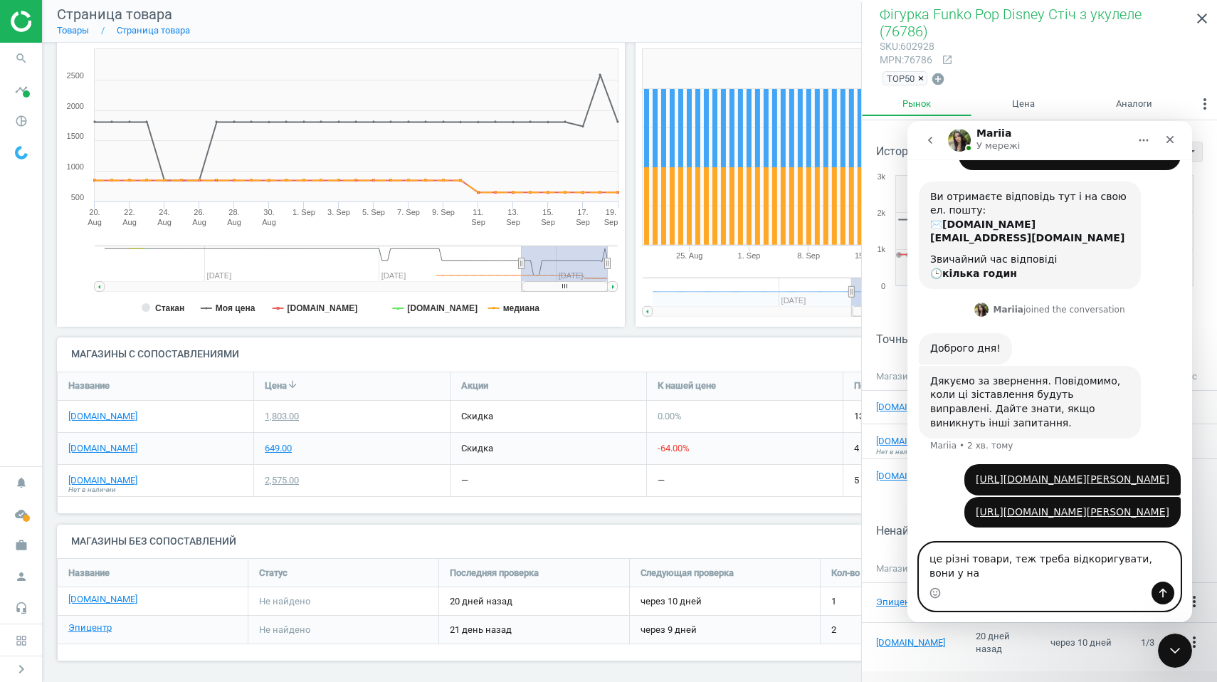
scroll to position [127, 0]
type textarea "це різні товари, теж треба відкоригувати, вони у нас привʼязані"
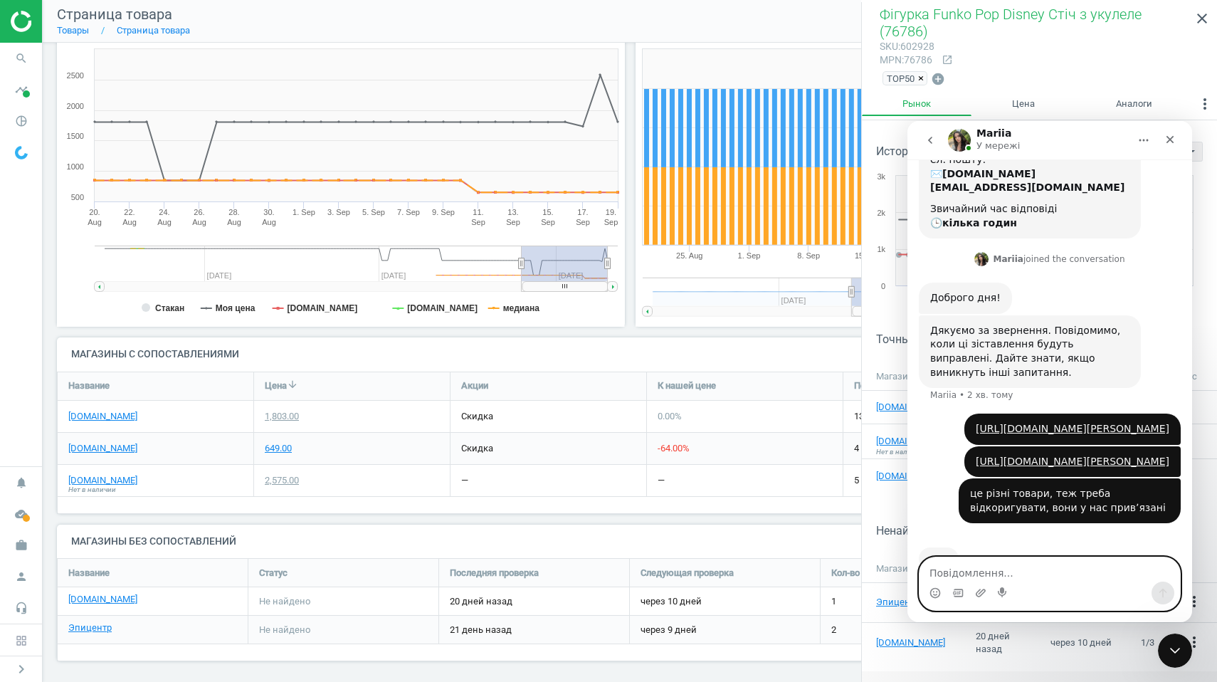
scroll to position [213, 0]
